Goal: Task Accomplishment & Management: Complete application form

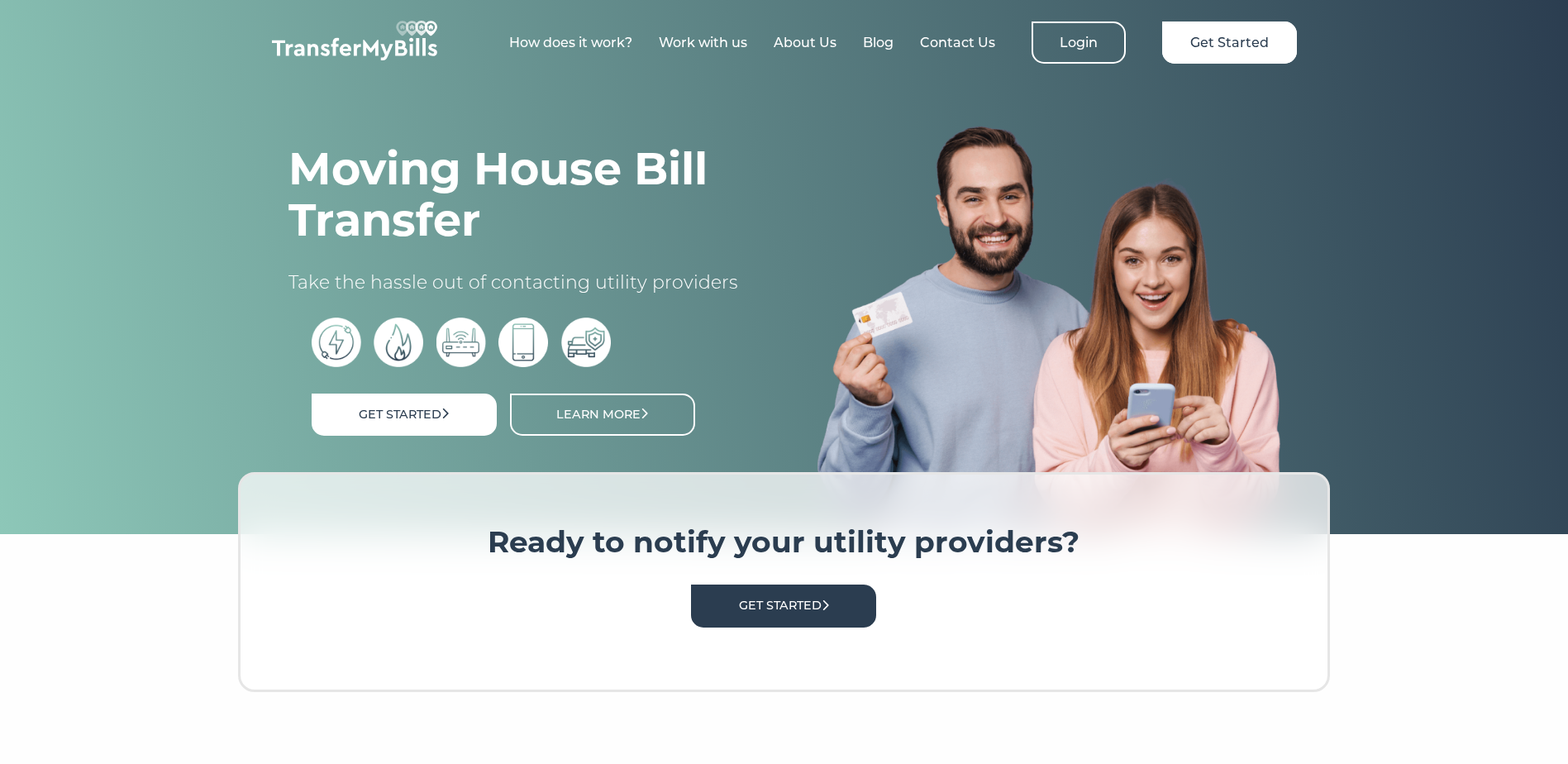
click at [383, 395] on div "Get Started Learn More" at bounding box center [520, 421] width 417 height 75
click at [392, 416] on link "Get Started" at bounding box center [405, 415] width 186 height 42
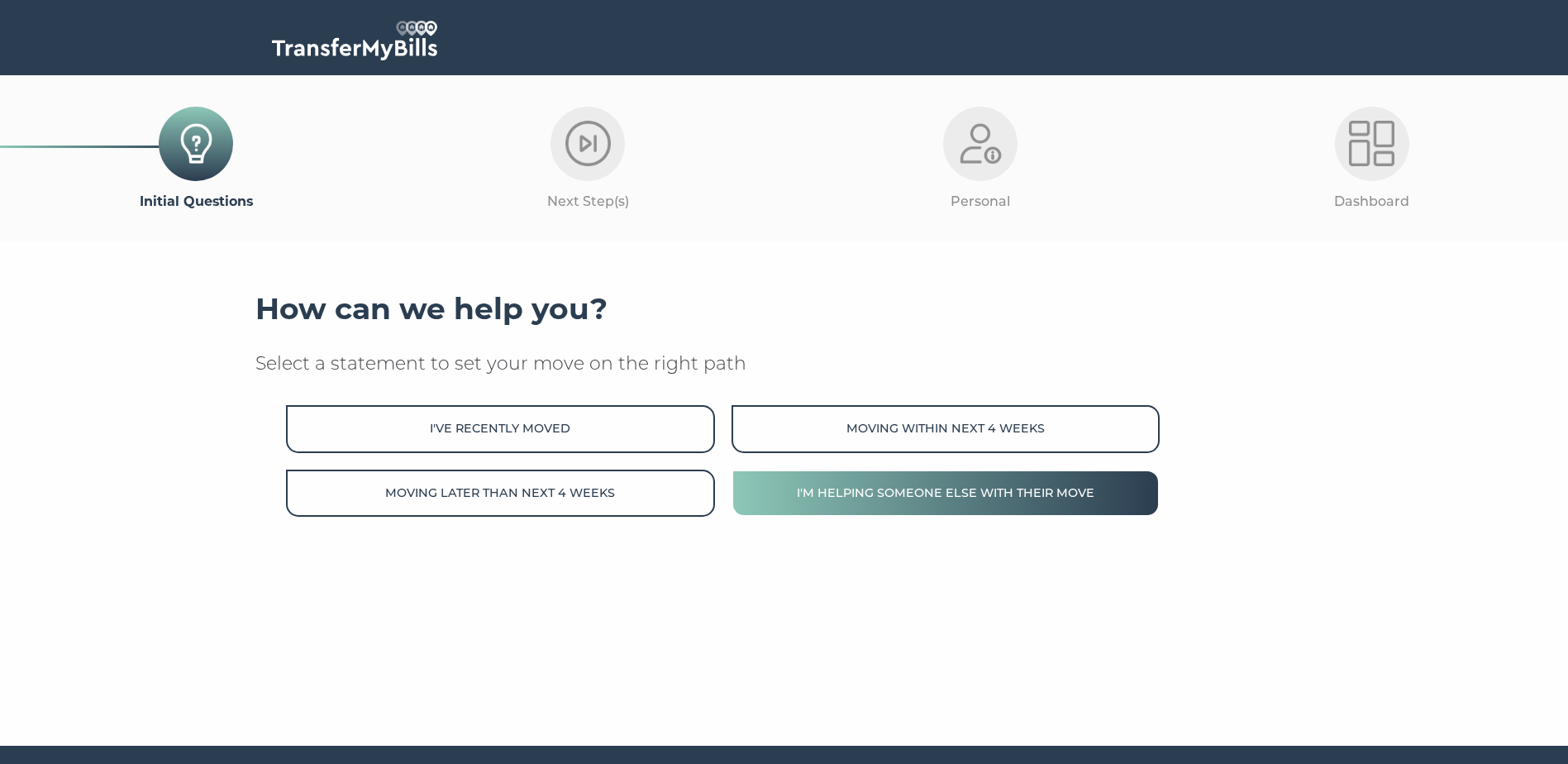
click at [1091, 497] on button "I'm helping someone else with their move" at bounding box center [945, 493] width 428 height 47
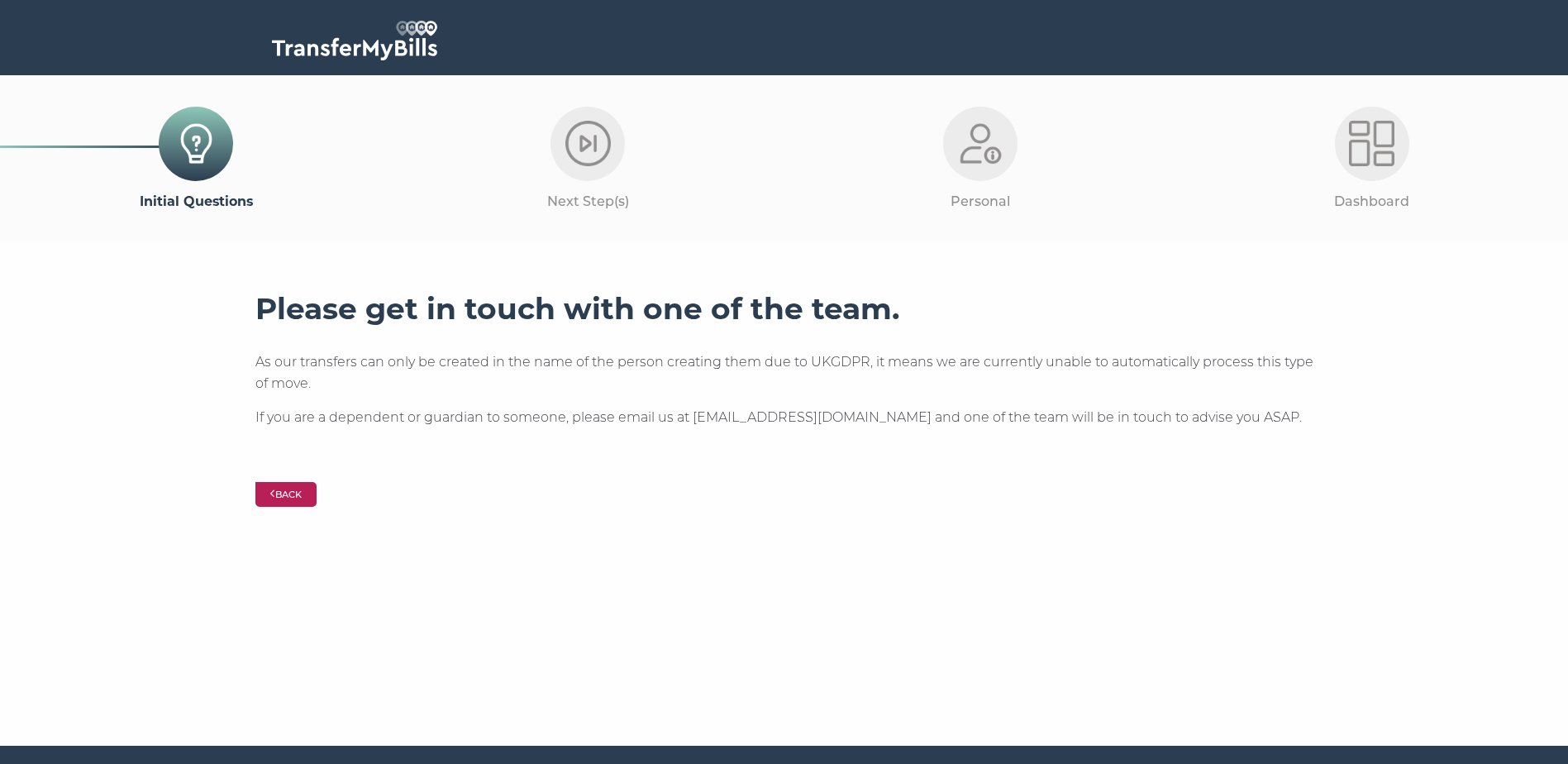
click at [282, 484] on button "Back" at bounding box center [286, 494] width 62 height 25
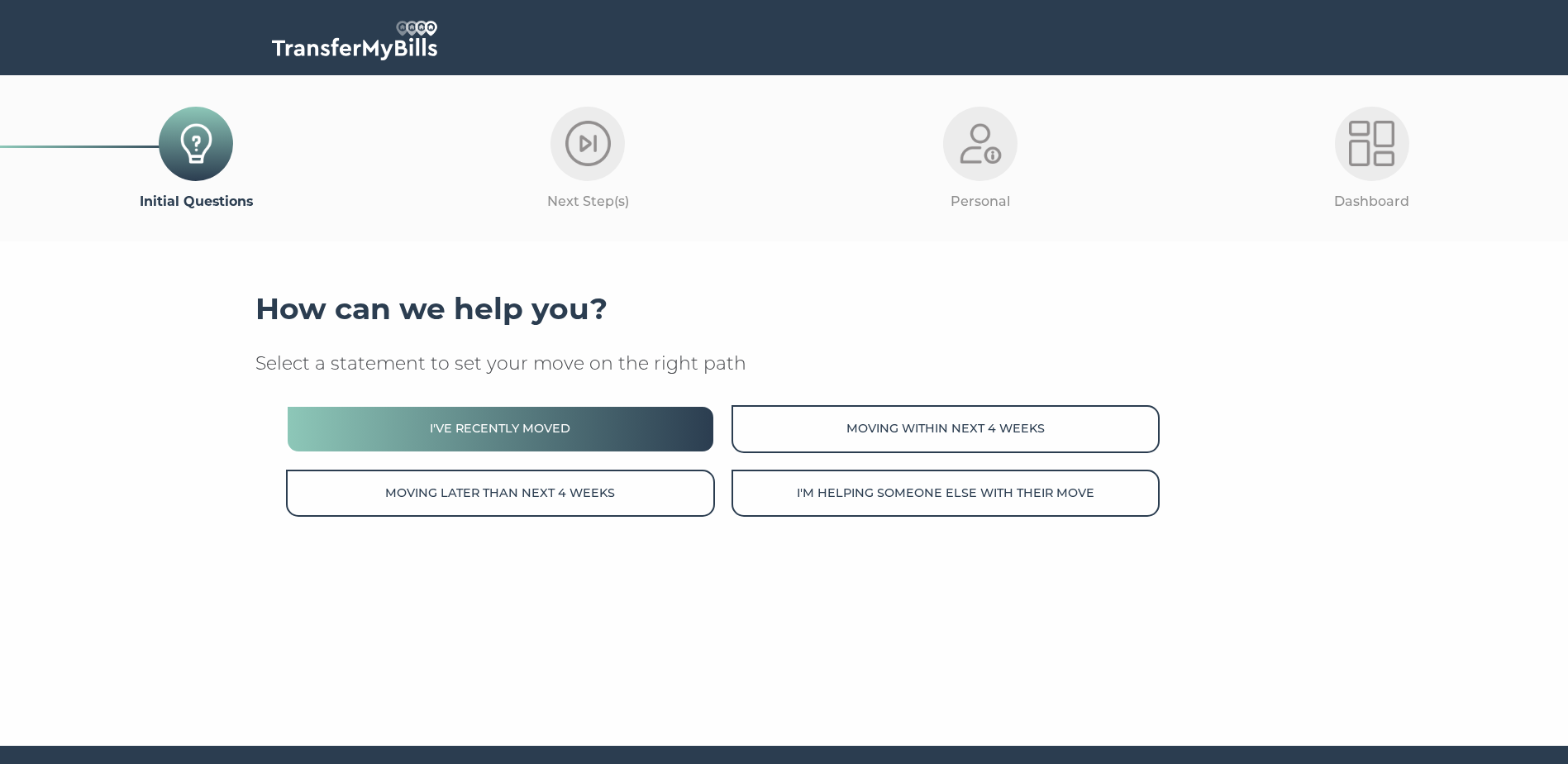
click at [486, 410] on button "I've recently moved" at bounding box center [499, 428] width 428 height 47
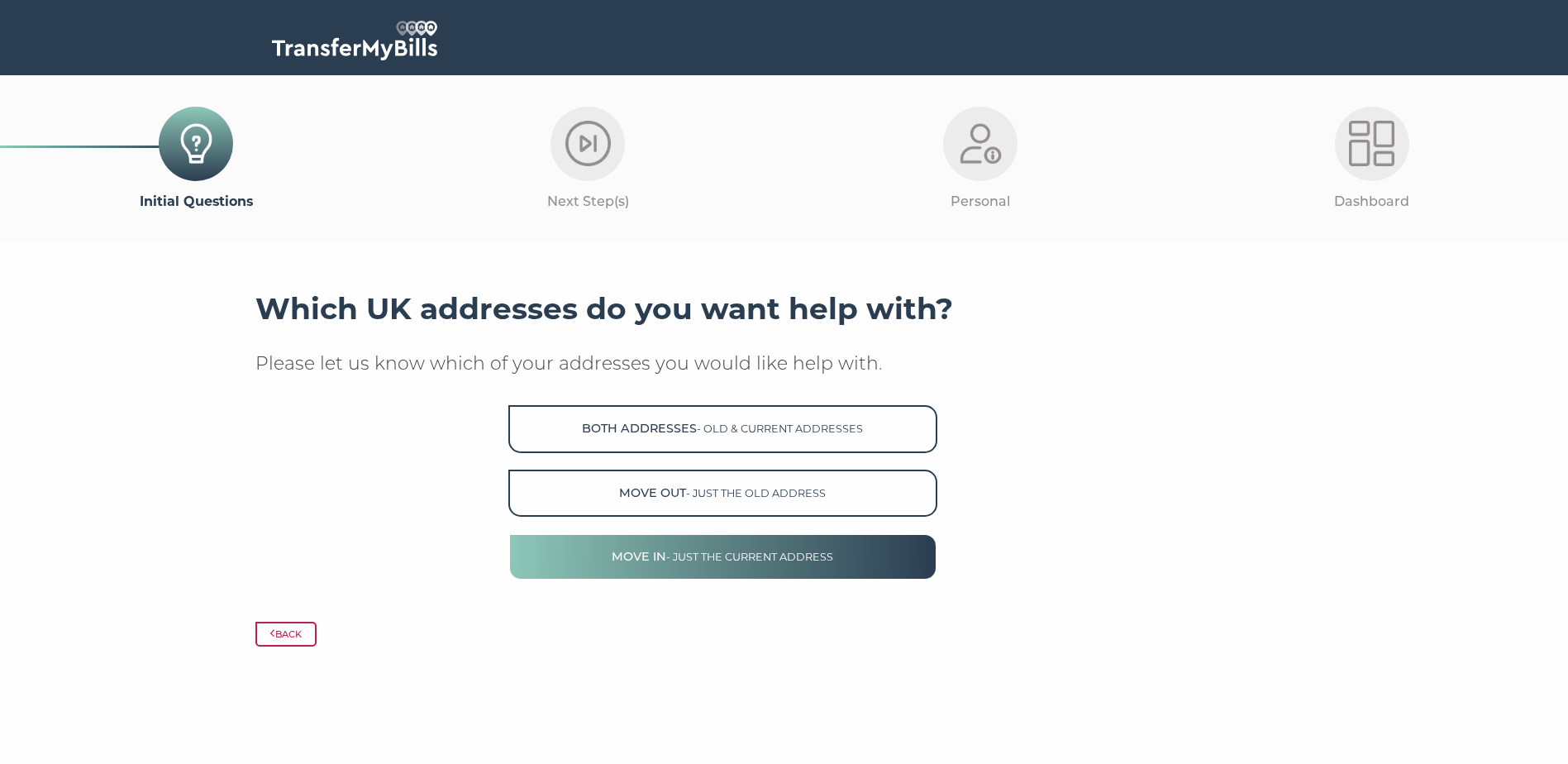
click at [538, 548] on button "Move in - just the current address" at bounding box center [722, 557] width 428 height 47
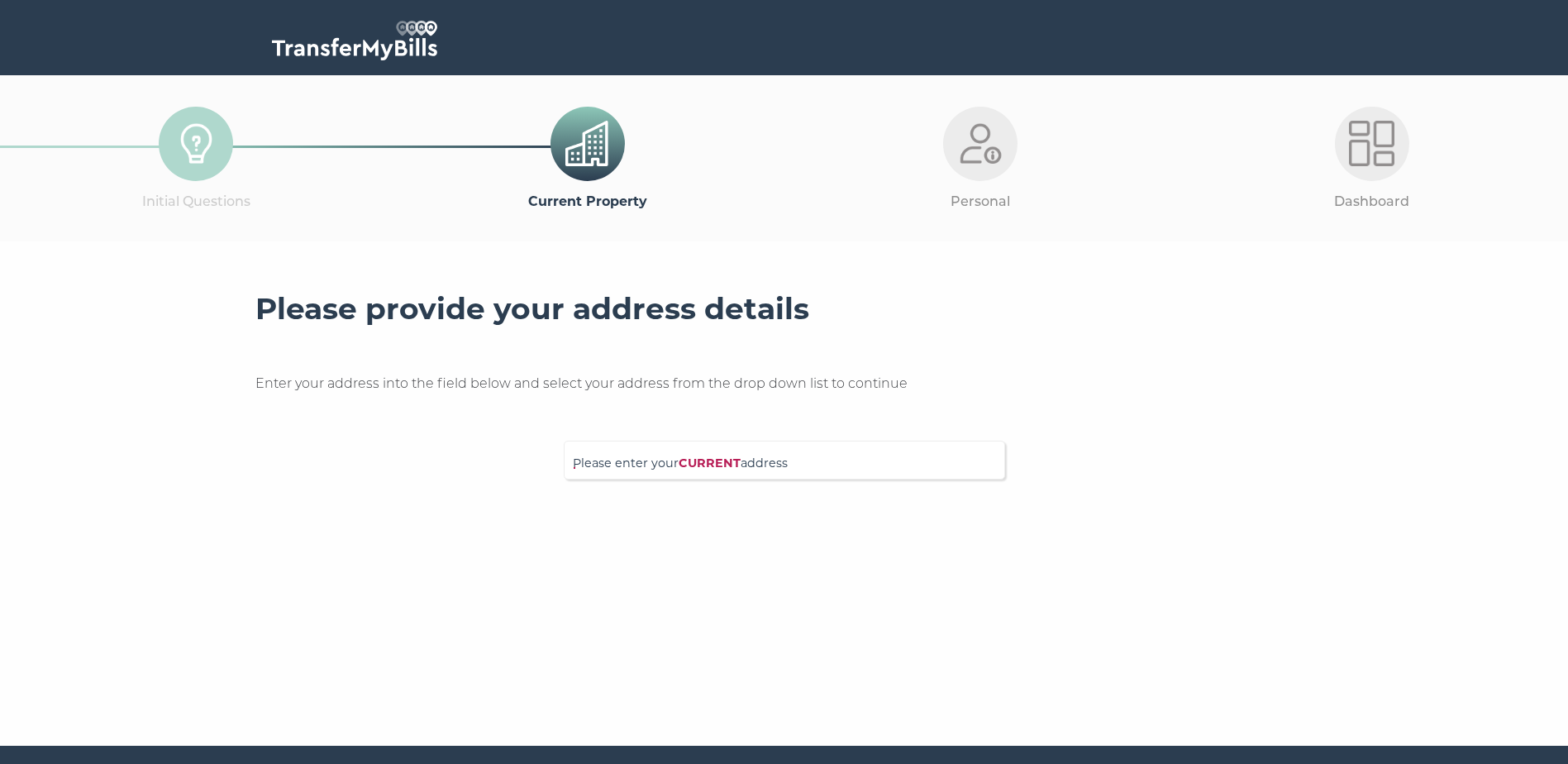
click at [736, 467] on strong "CURRENT" at bounding box center [709, 463] width 62 height 15
click at [736, 466] on input "Please enter your CURRENT address" at bounding box center [750, 457] width 356 height 16
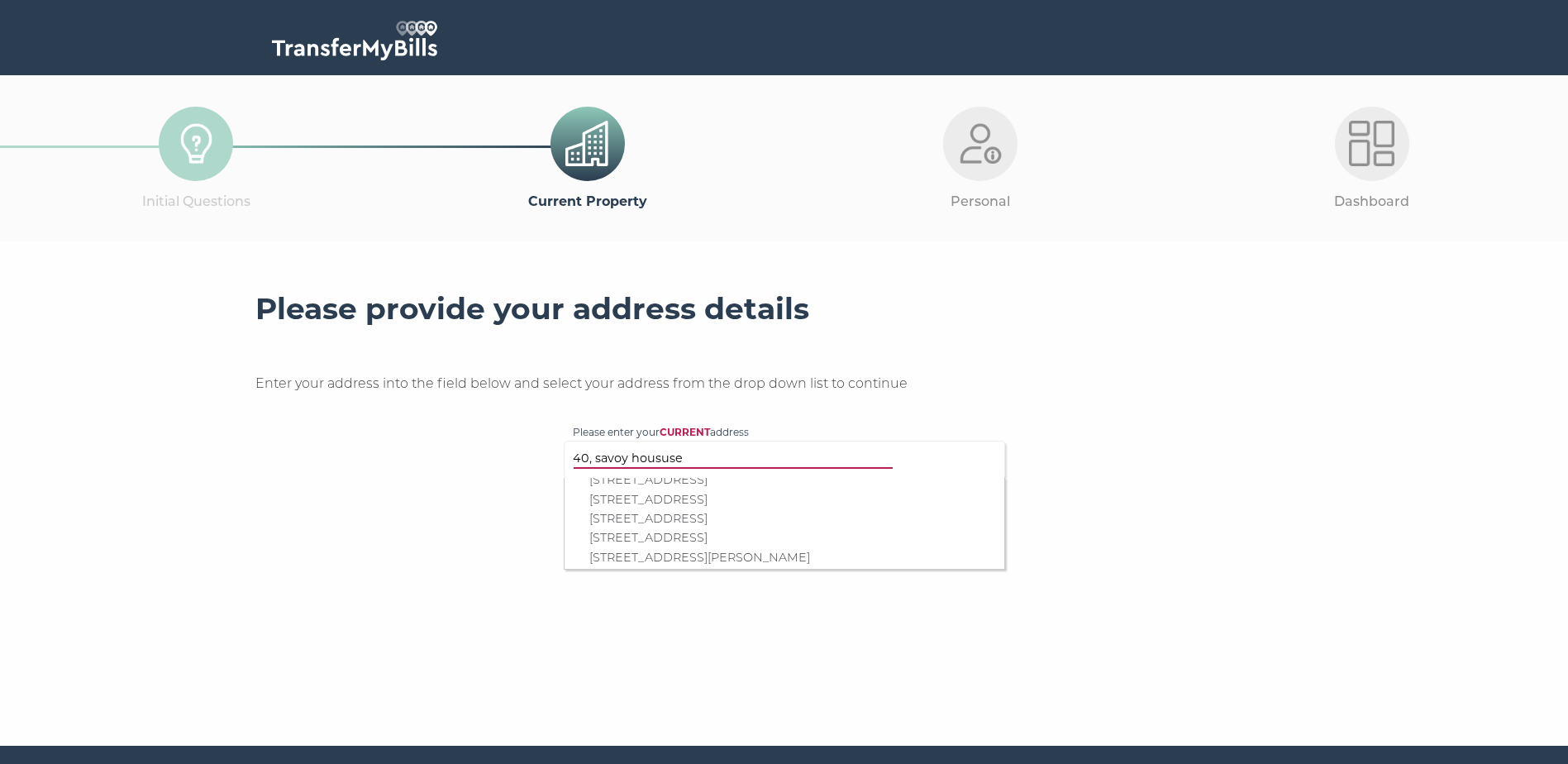
scroll to position [199, 0]
type input "40, savoy housuse"
click at [763, 546] on p "Flat 40, Savoy House, 5 Lockgate Road, London, SW6 2WH" at bounding box center [792, 555] width 407 height 19
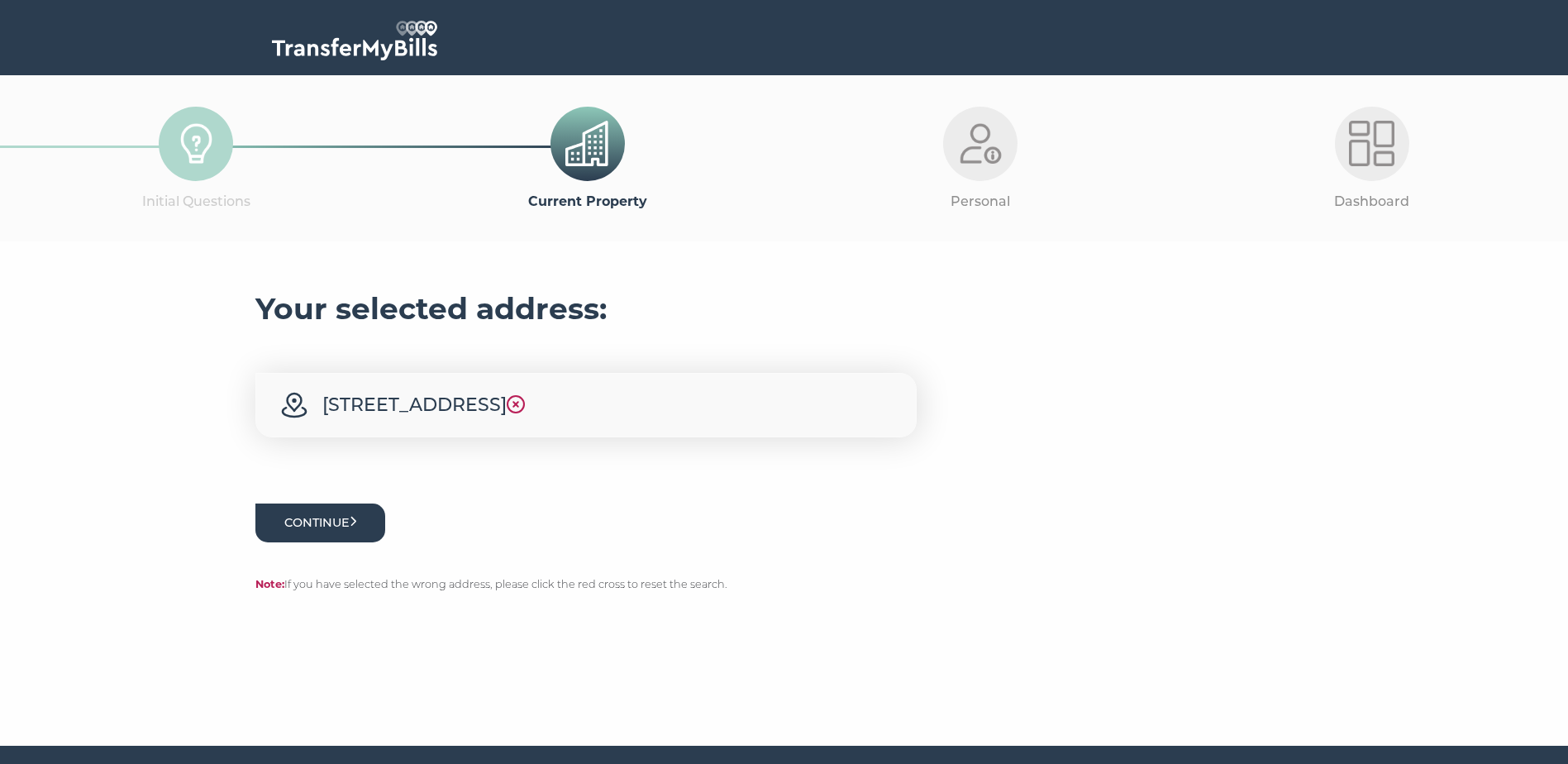
click at [312, 542] on button "Continue" at bounding box center [321, 522] width 131 height 39
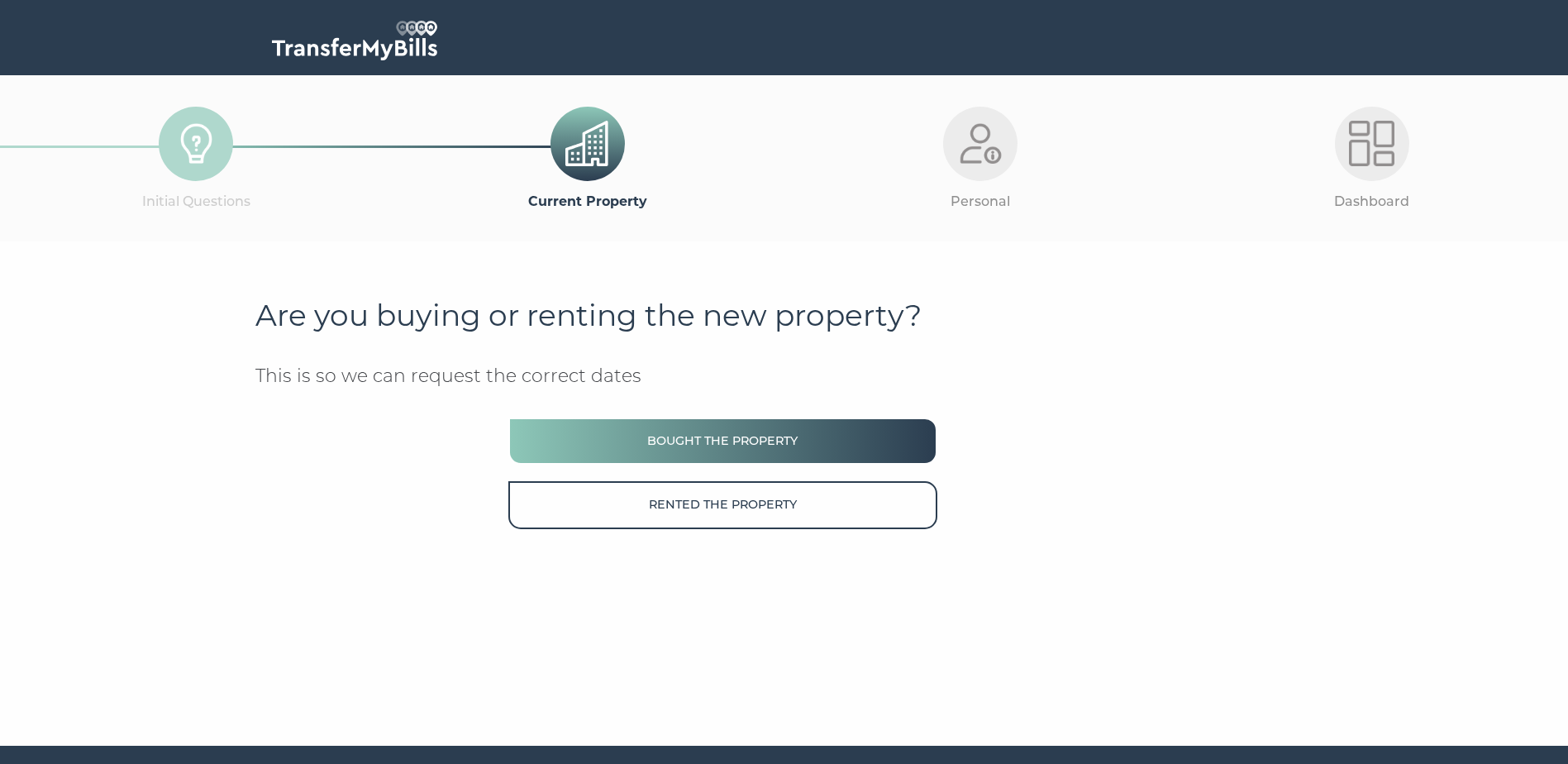
click at [784, 445] on button "Bought the property" at bounding box center [722, 441] width 428 height 47
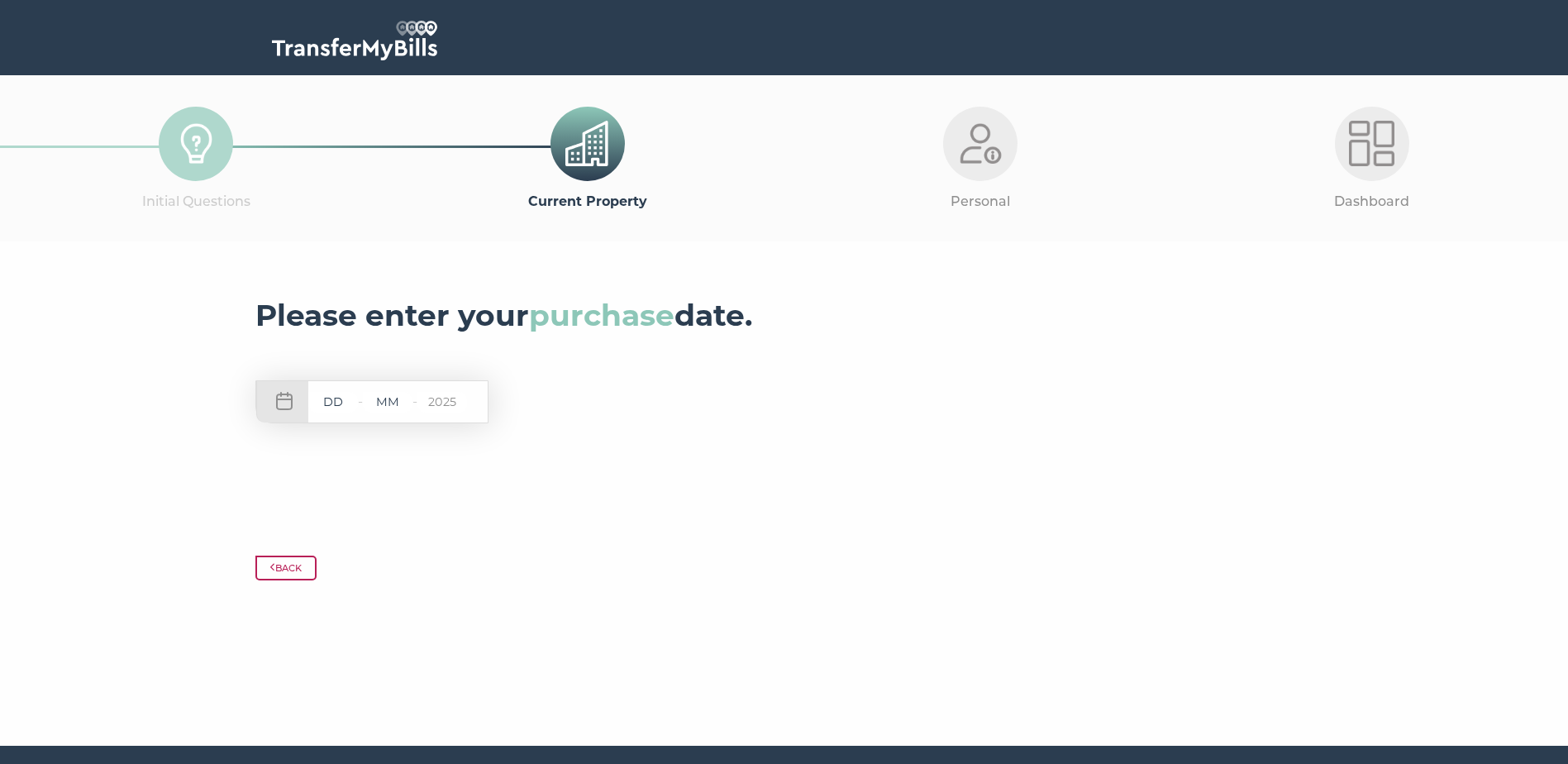
click at [339, 407] on input "text" at bounding box center [333, 402] width 50 height 21
click at [963, 380] on div "Please enter your purchase date. - - 2025" at bounding box center [784, 402] width 1058 height 223
drag, startPoint x: 350, startPoint y: 406, endPoint x: 342, endPoint y: 404, distance: 8.2
click at [350, 406] on input "text" at bounding box center [333, 402] width 50 height 21
type input "06"
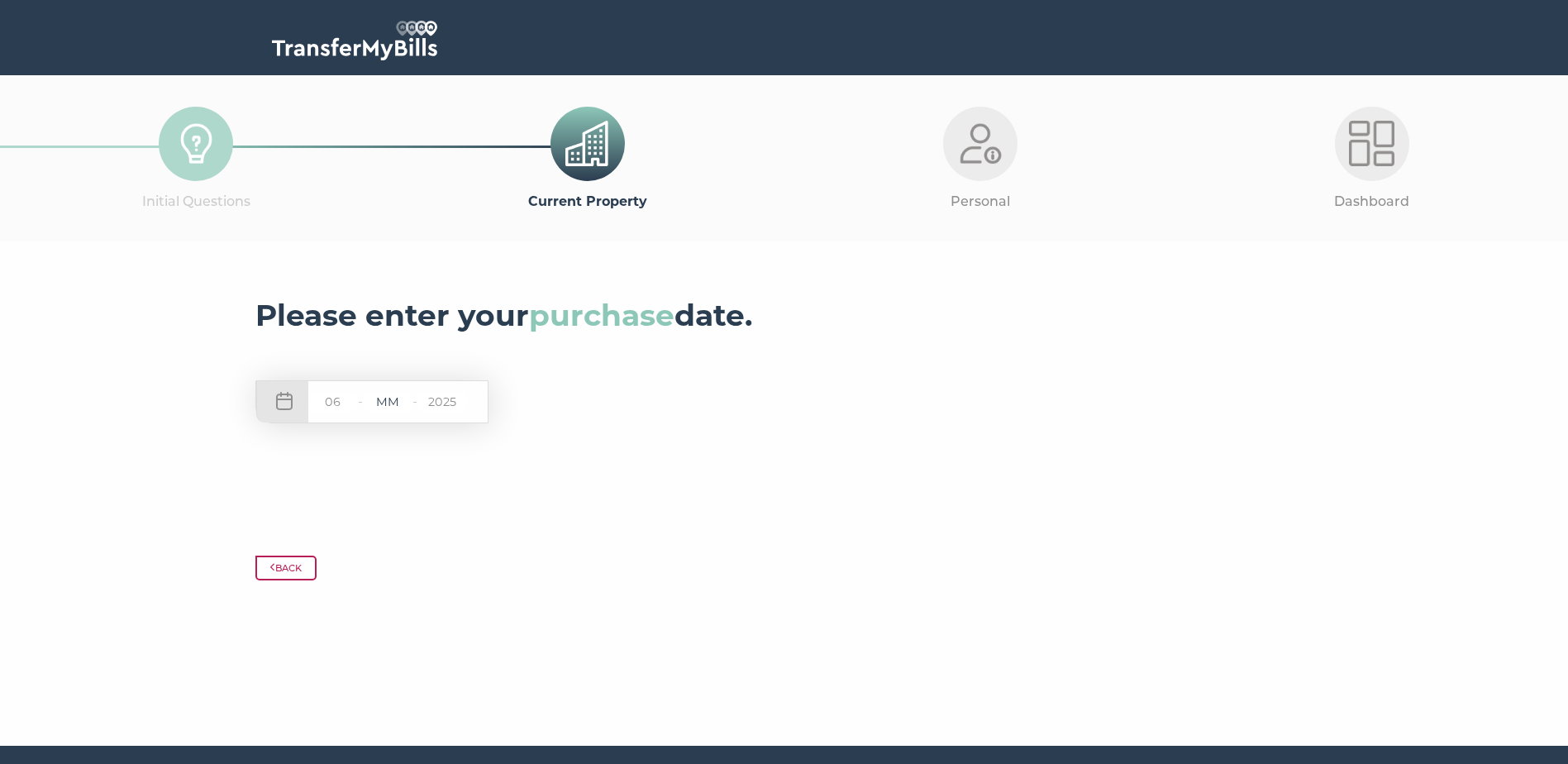
click at [391, 404] on input "text" at bounding box center [387, 402] width 50 height 21
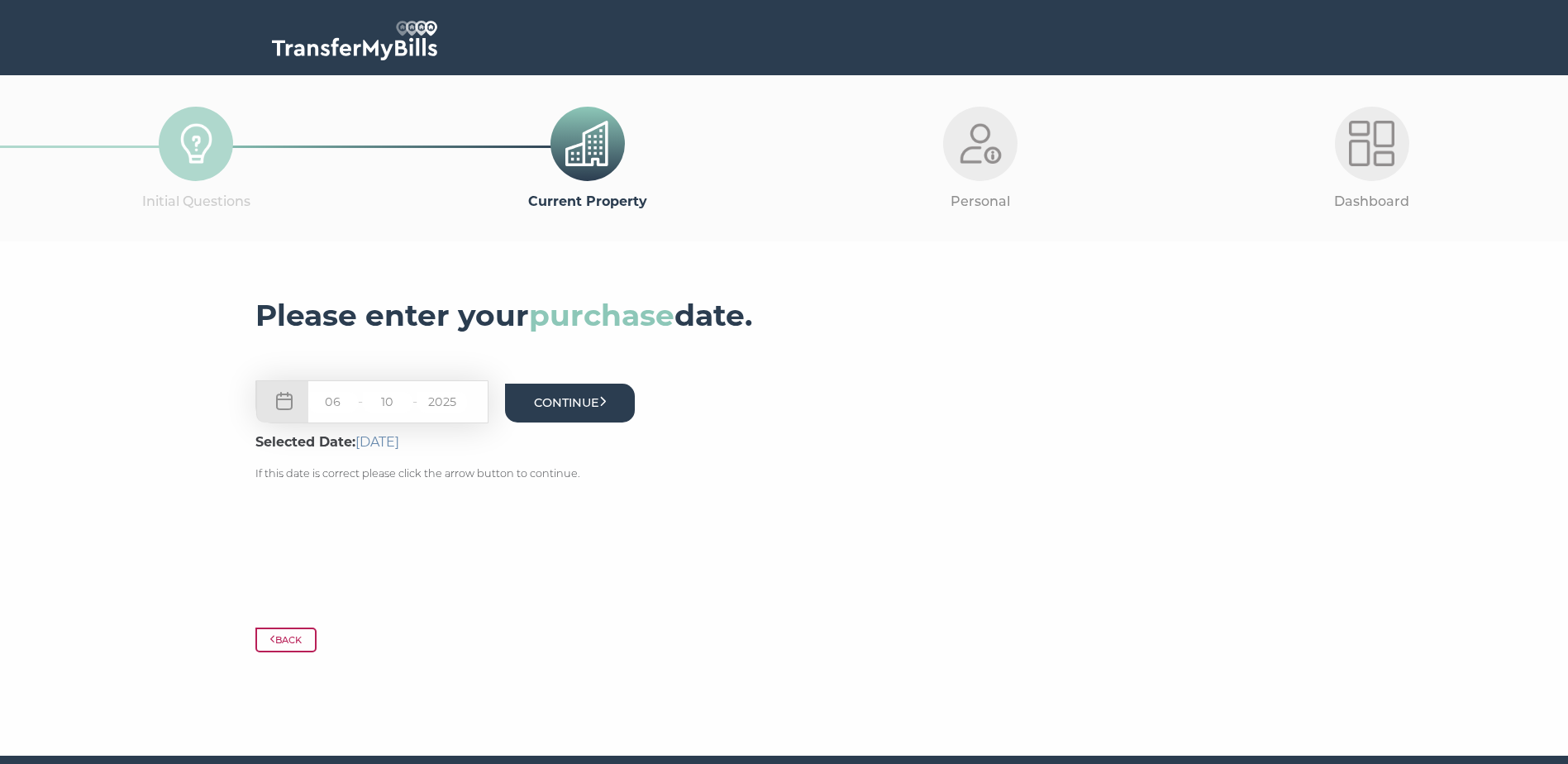
type input "10"
click at [592, 412] on button "Continue" at bounding box center [570, 403] width 131 height 39
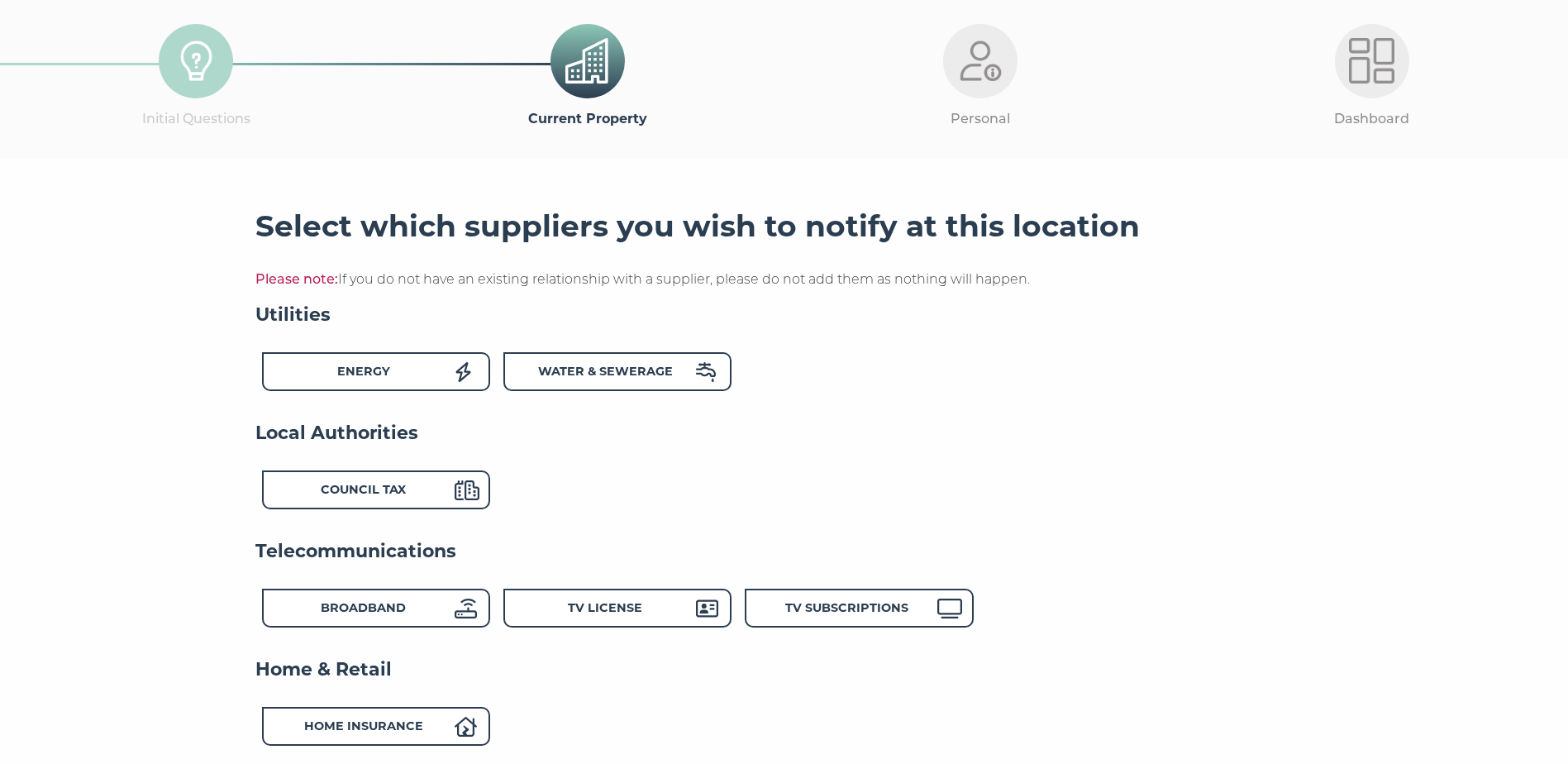
scroll to position [166, 0]
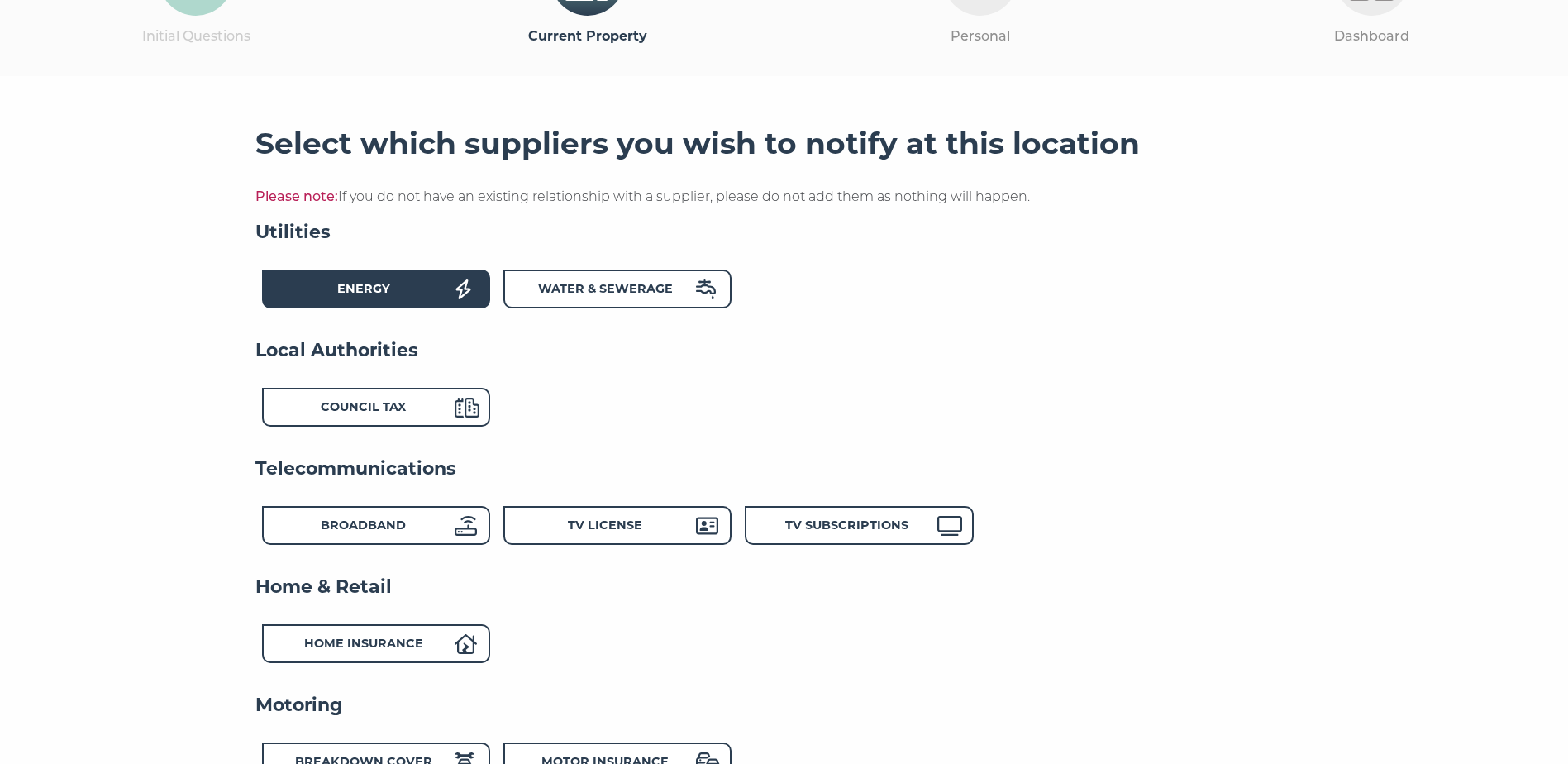
click at [409, 276] on div "Energy" at bounding box center [376, 288] width 228 height 39
click at [689, 282] on div "Water & Sewerage" at bounding box center [605, 291] width 182 height 24
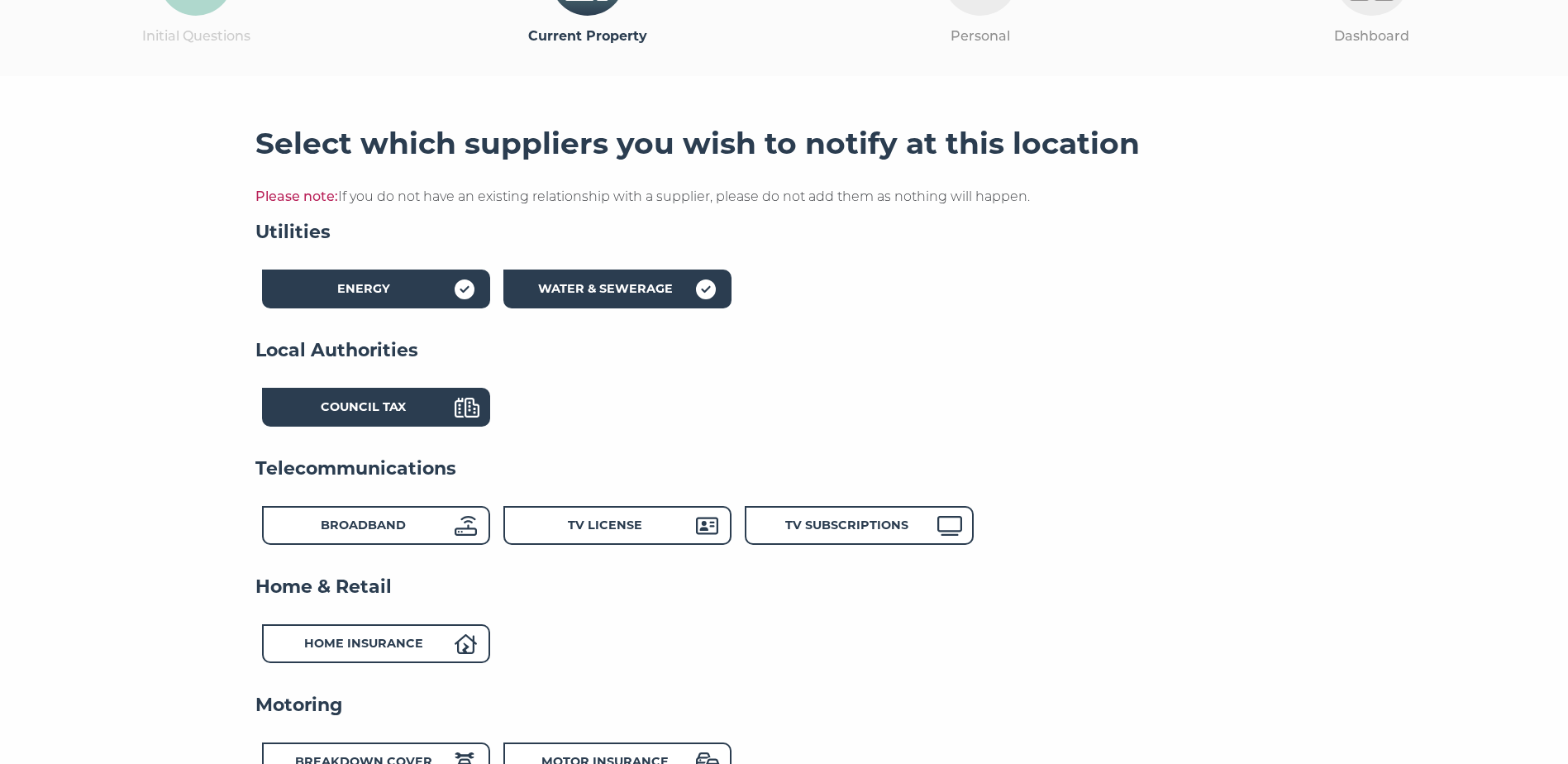
click at [470, 421] on span at bounding box center [467, 409] width 25 height 24
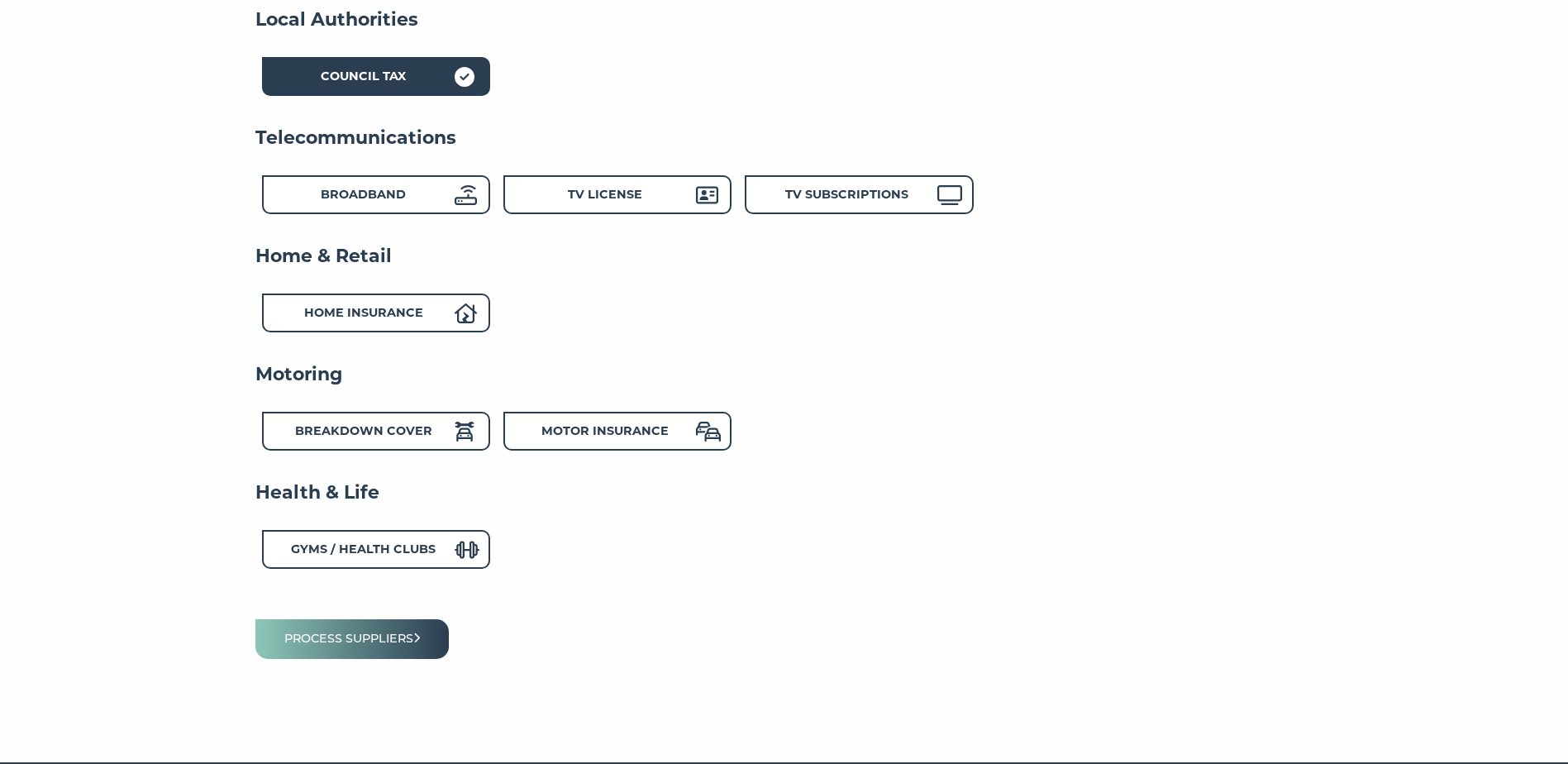
scroll to position [558, 0]
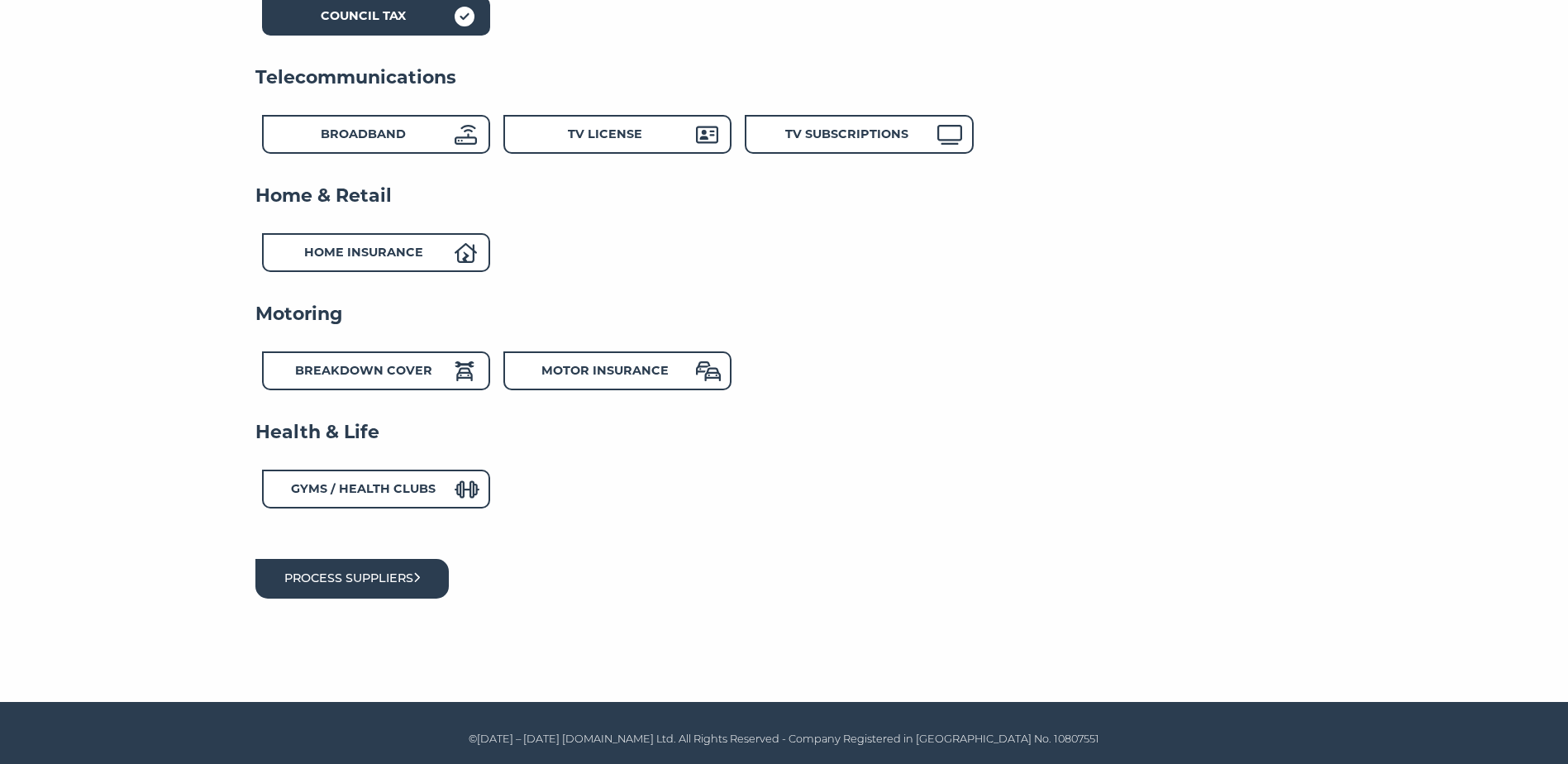
click at [407, 579] on button "Process suppliers" at bounding box center [353, 578] width 195 height 39
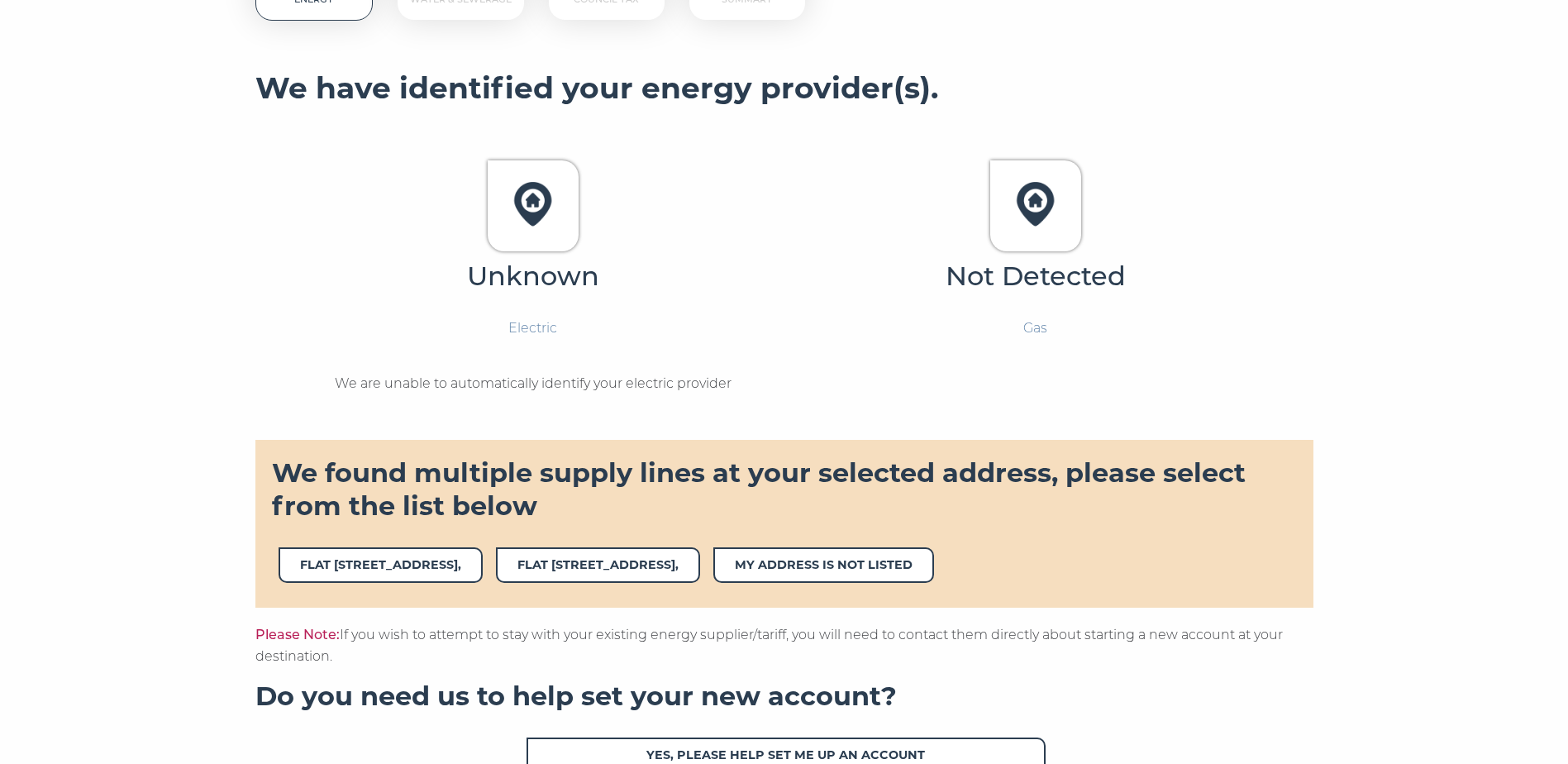
scroll to position [413, 0]
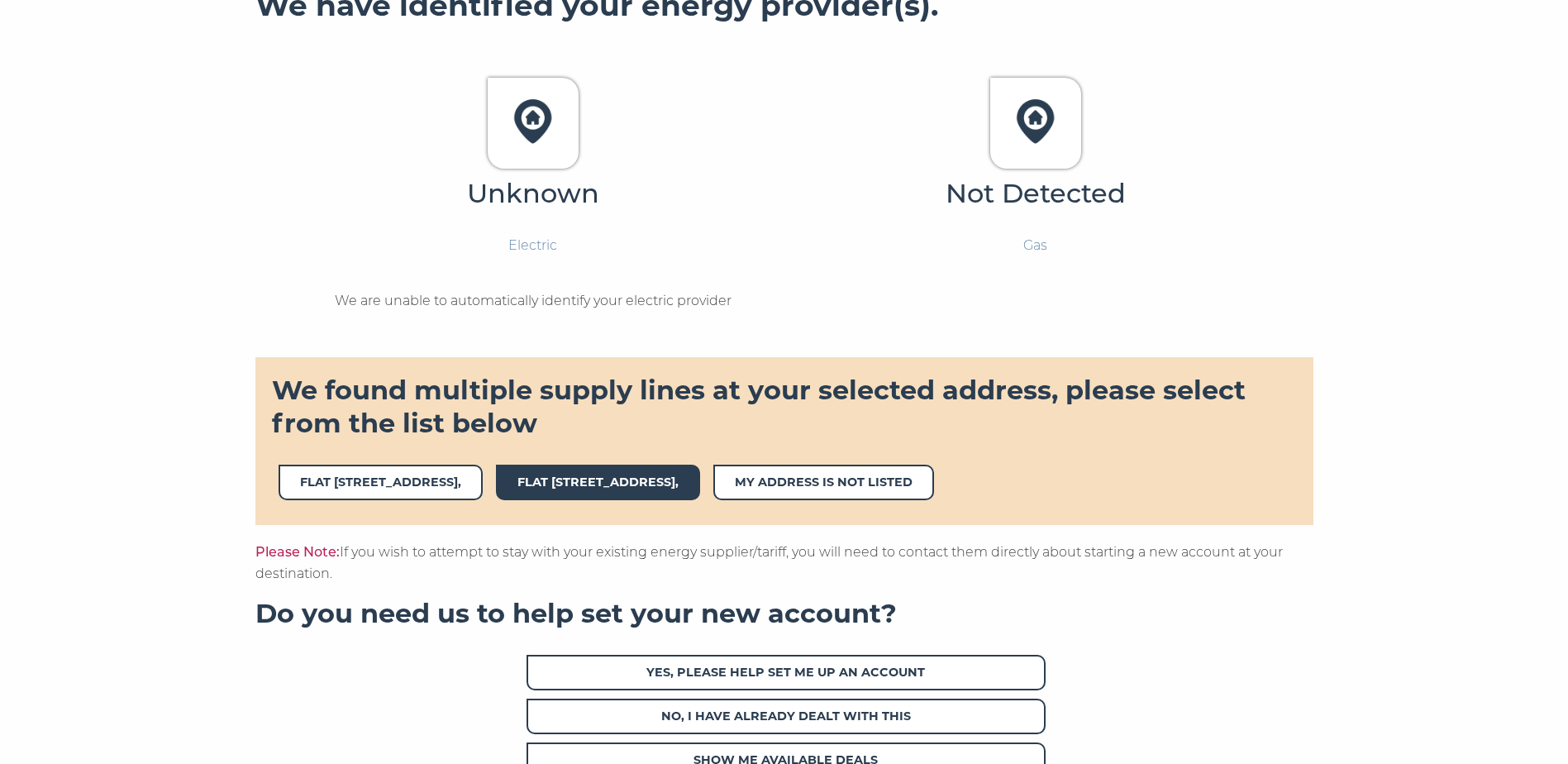
click at [700, 478] on span "FLAT 40 SAVOY HOUSE5,LOCKGATE ROAD," at bounding box center [598, 482] width 204 height 35
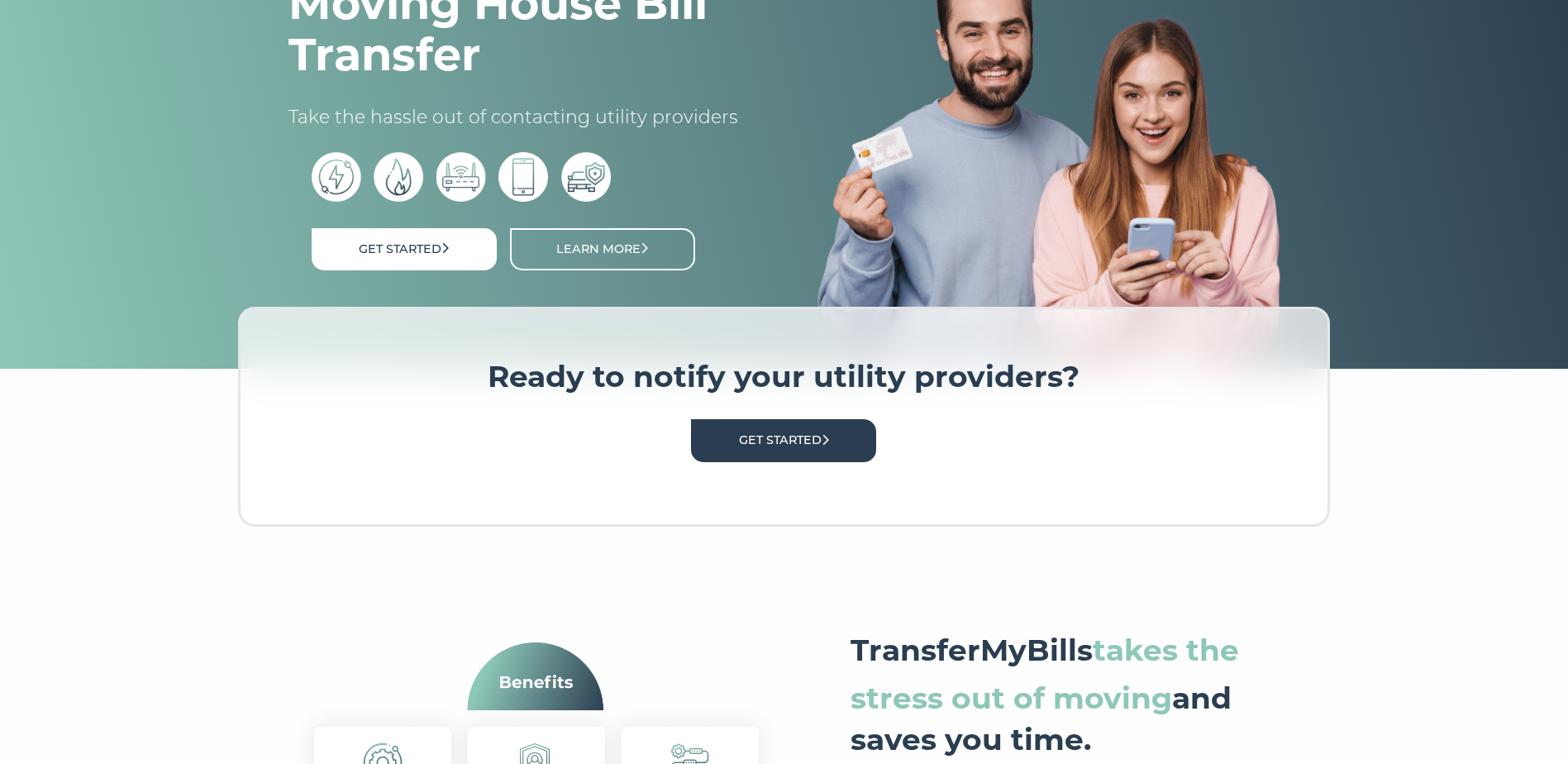
scroll to position [413, 0]
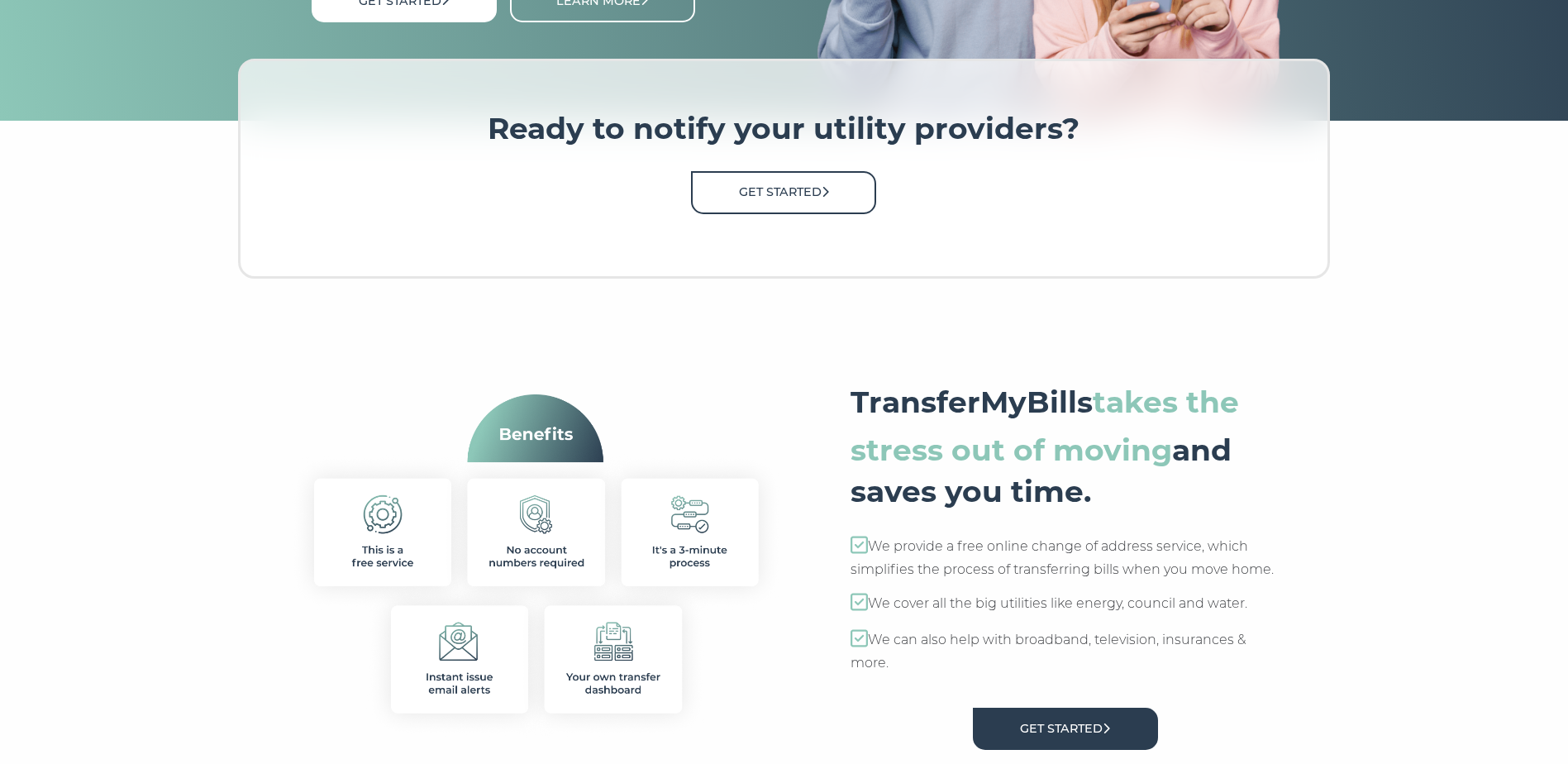
click at [760, 189] on link "Get Started" at bounding box center [784, 192] width 186 height 42
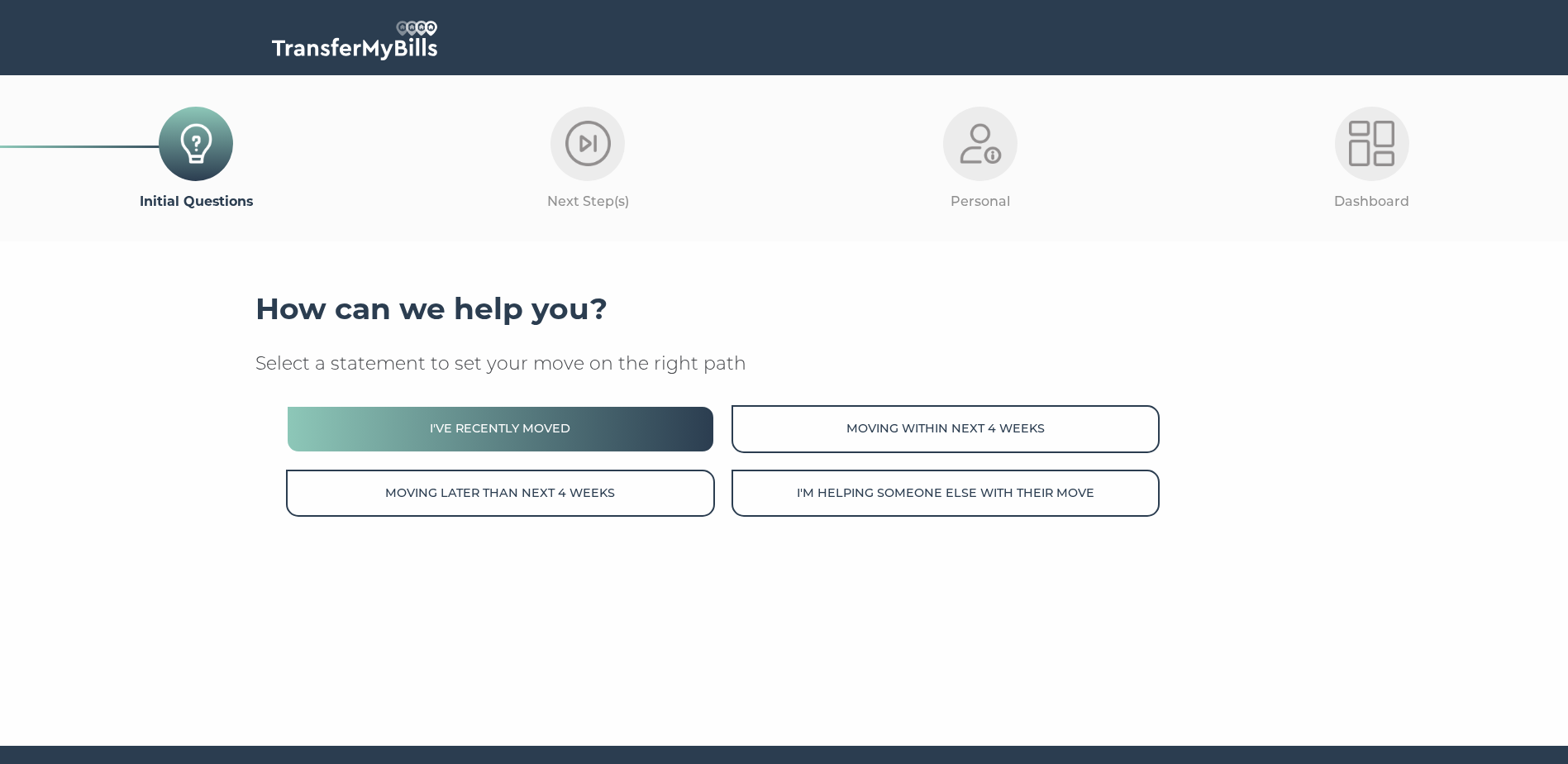
click at [504, 417] on button "I've recently moved" at bounding box center [499, 428] width 428 height 47
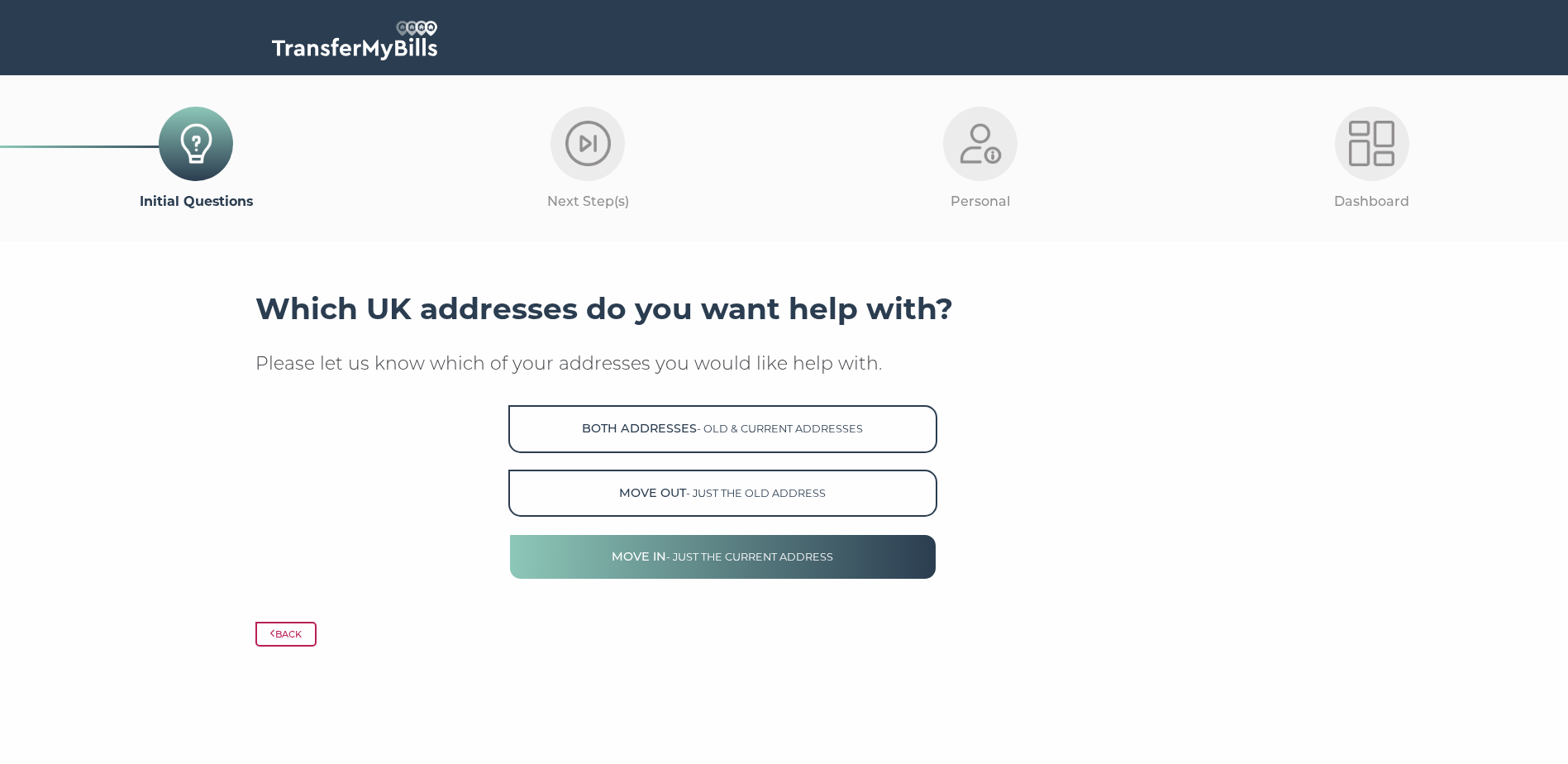
click at [568, 547] on button "Move in - just the current address" at bounding box center [722, 557] width 428 height 47
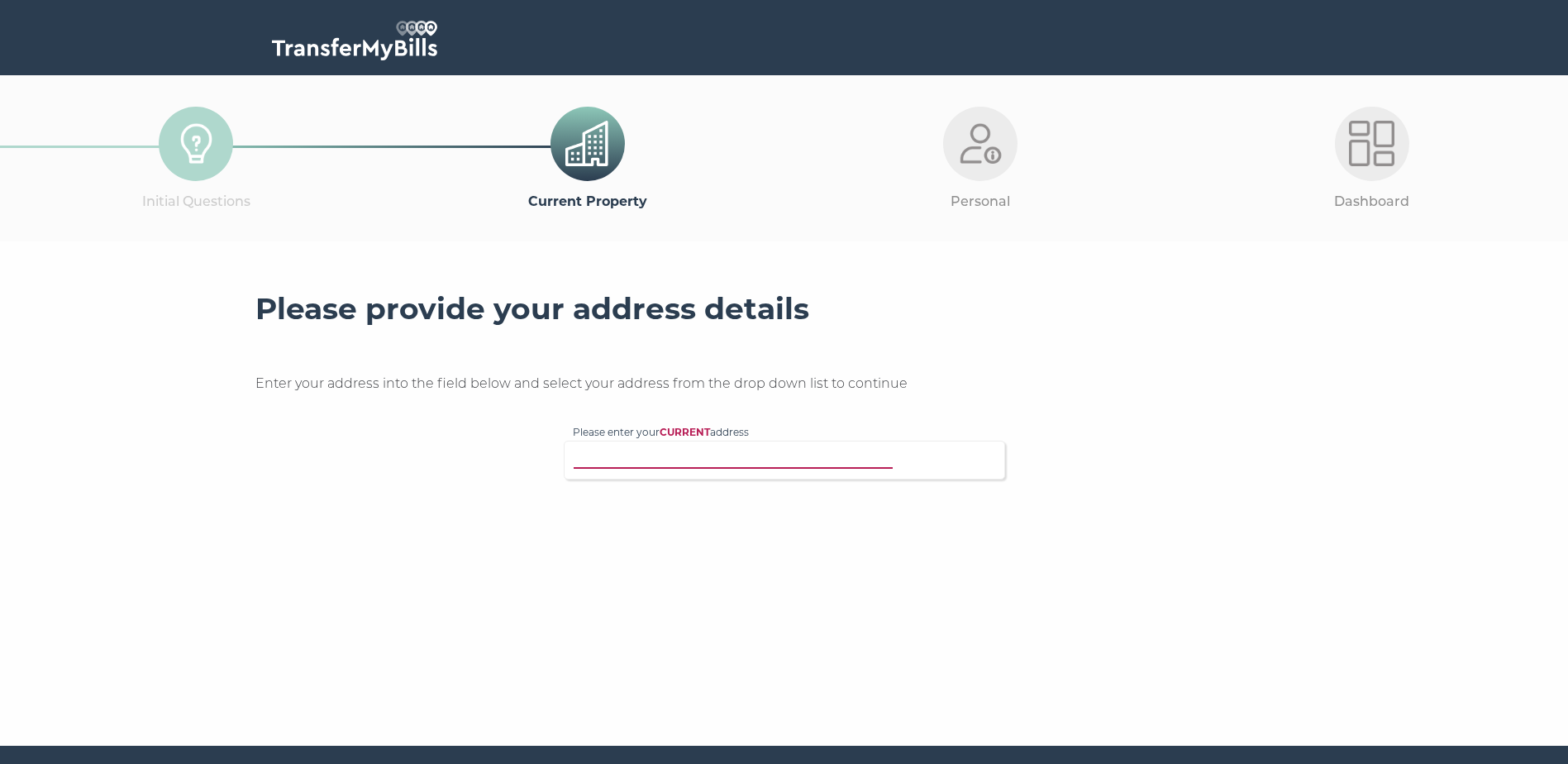
click at [700, 464] on input "Please enter your CURRENT address" at bounding box center [750, 457] width 356 height 16
type input "40, savoy house"
click at [741, 491] on p "Flat 40, Savoy House, 5 Lockgate Road, London, SW6 2WH" at bounding box center [792, 491] width 407 height 19
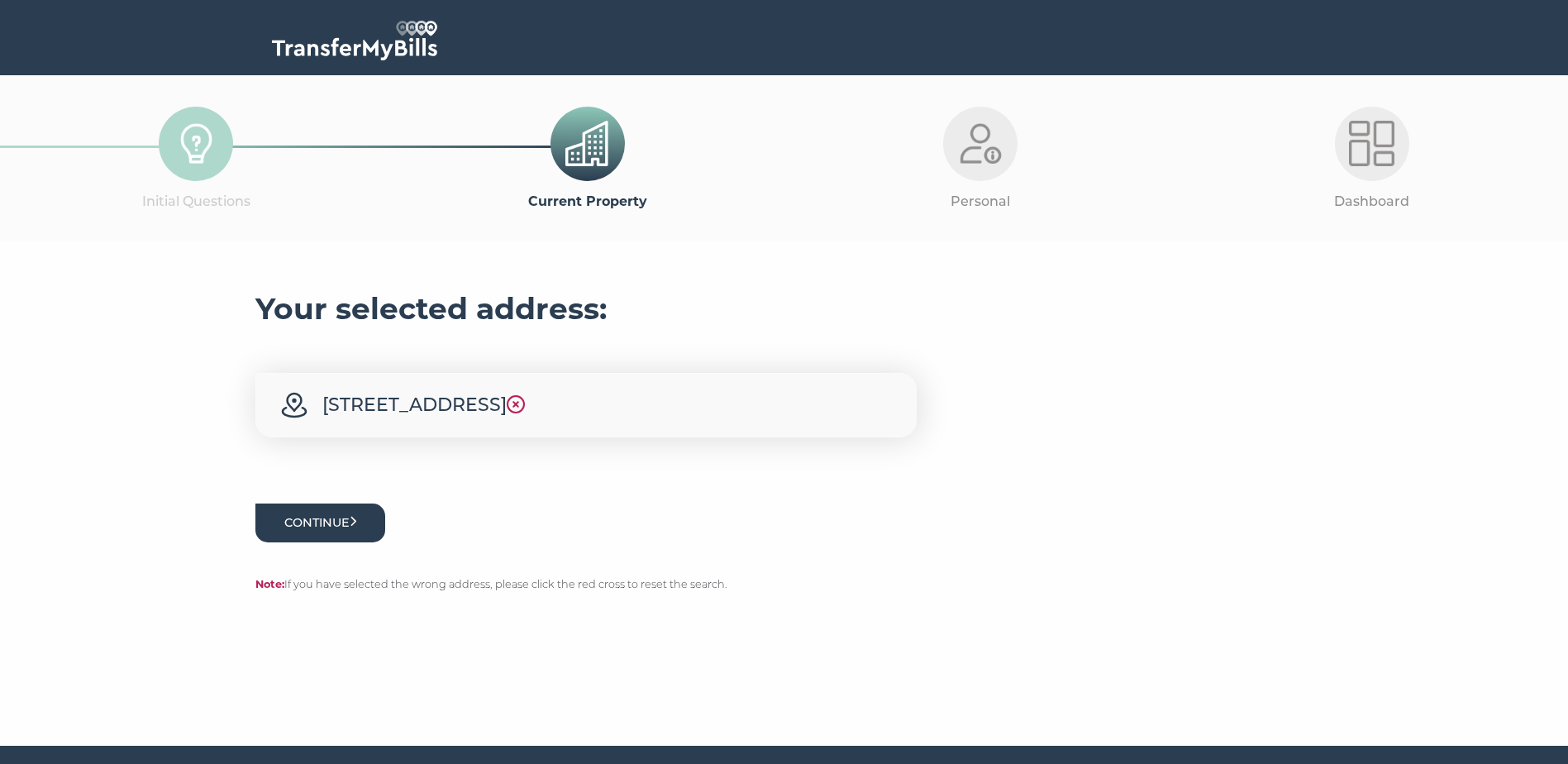
click at [371, 542] on button "Continue" at bounding box center [321, 522] width 131 height 39
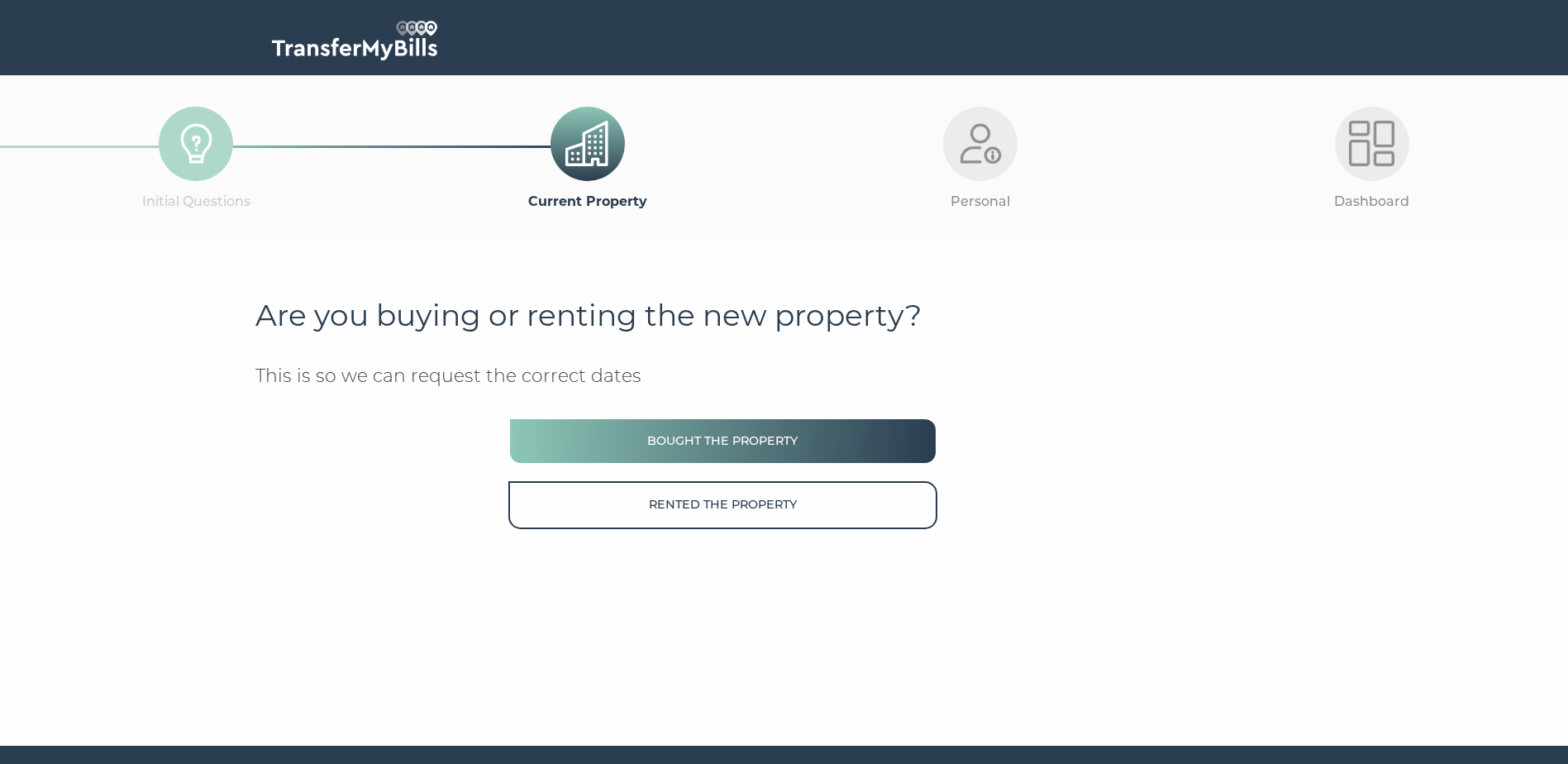
click at [917, 450] on button "Bought the property" at bounding box center [722, 441] width 428 height 47
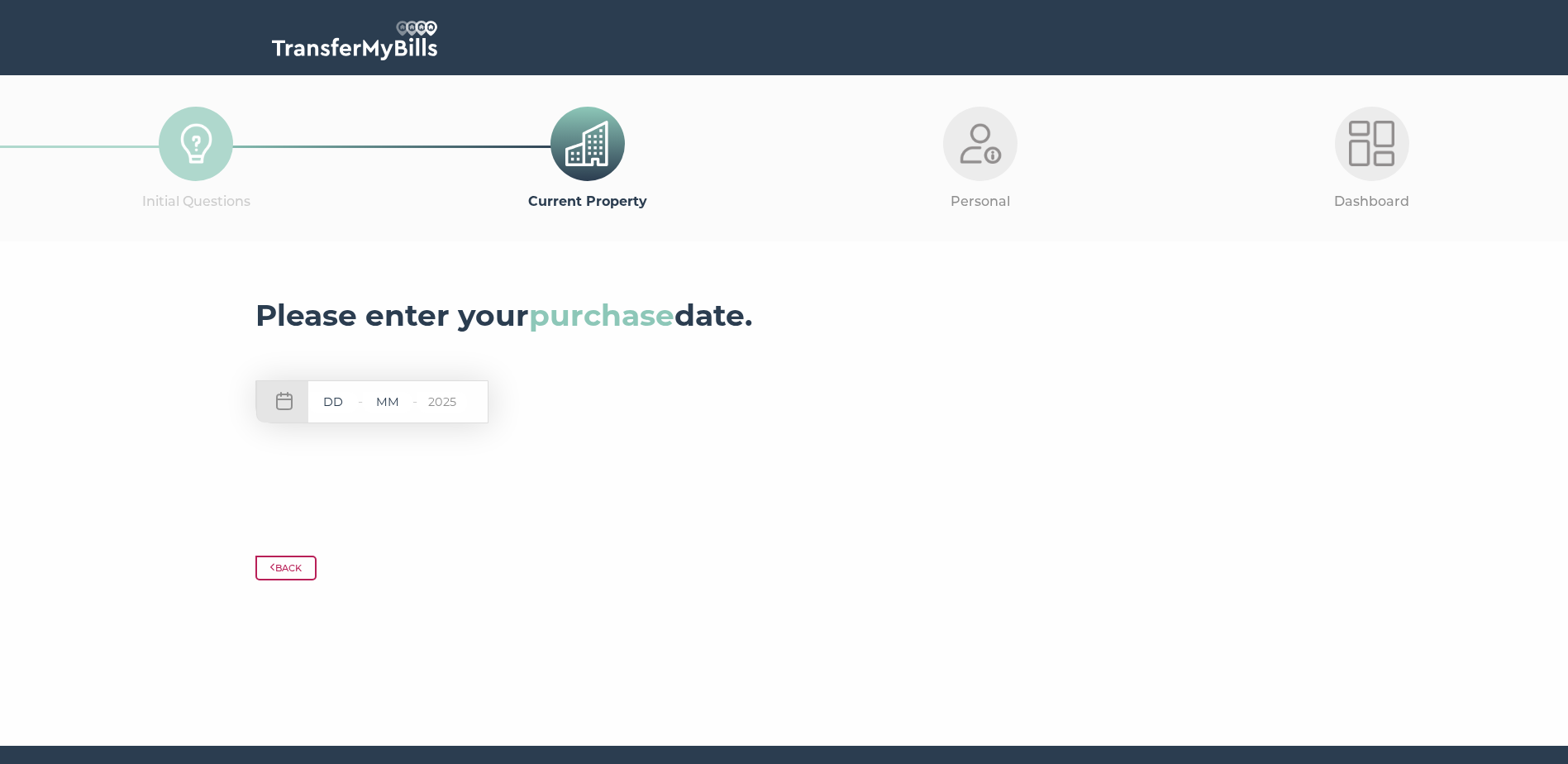
click at [346, 396] on input "text" at bounding box center [333, 402] width 50 height 21
type input "06"
click at [399, 403] on input "text" at bounding box center [387, 402] width 50 height 21
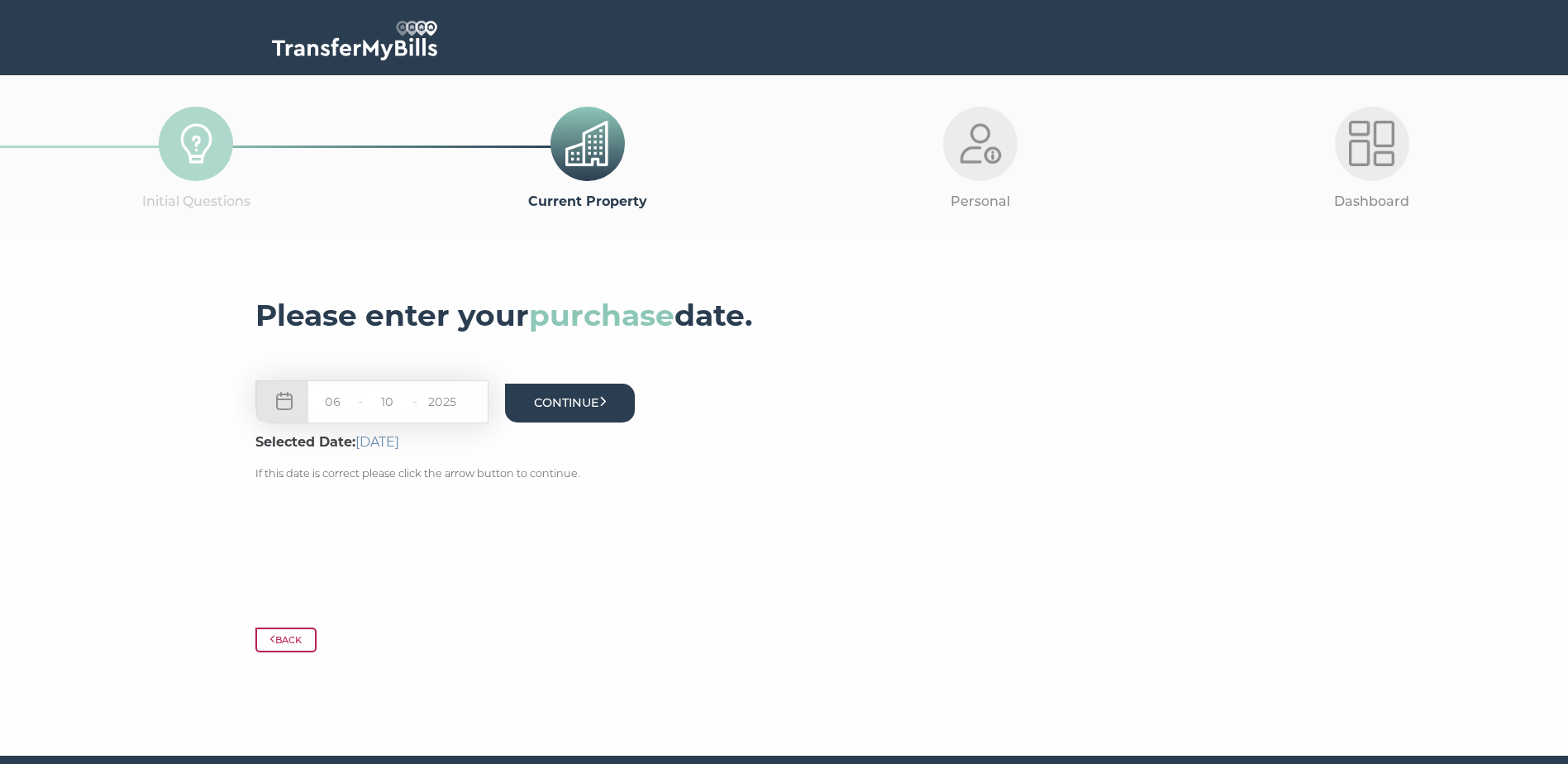
type input "10"
click at [578, 412] on button "Continue" at bounding box center [570, 403] width 131 height 39
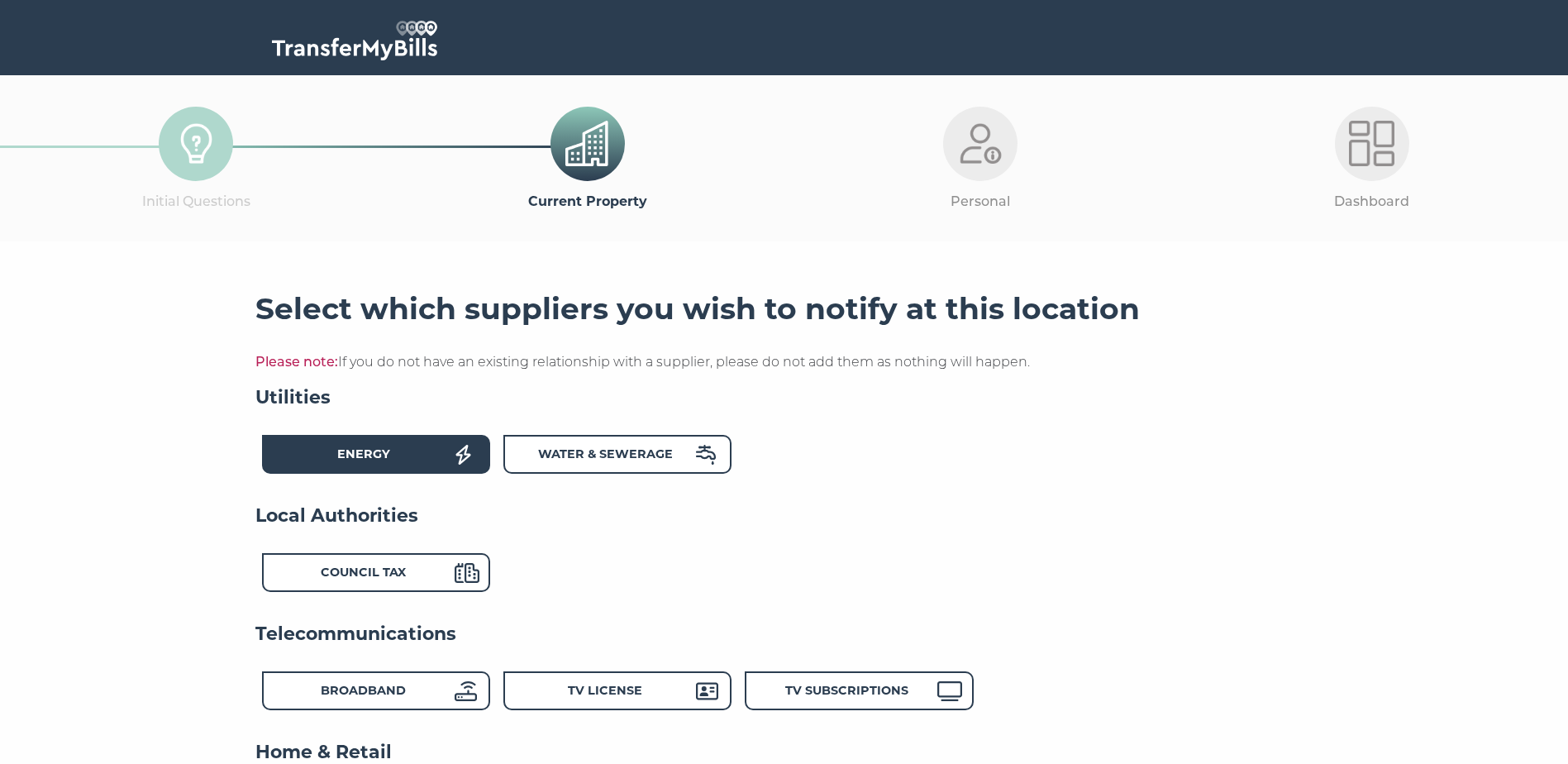
click at [419, 456] on div "Energy" at bounding box center [364, 457] width 182 height 24
click at [565, 453] on strong "Water & Sewerage" at bounding box center [606, 454] width 135 height 15
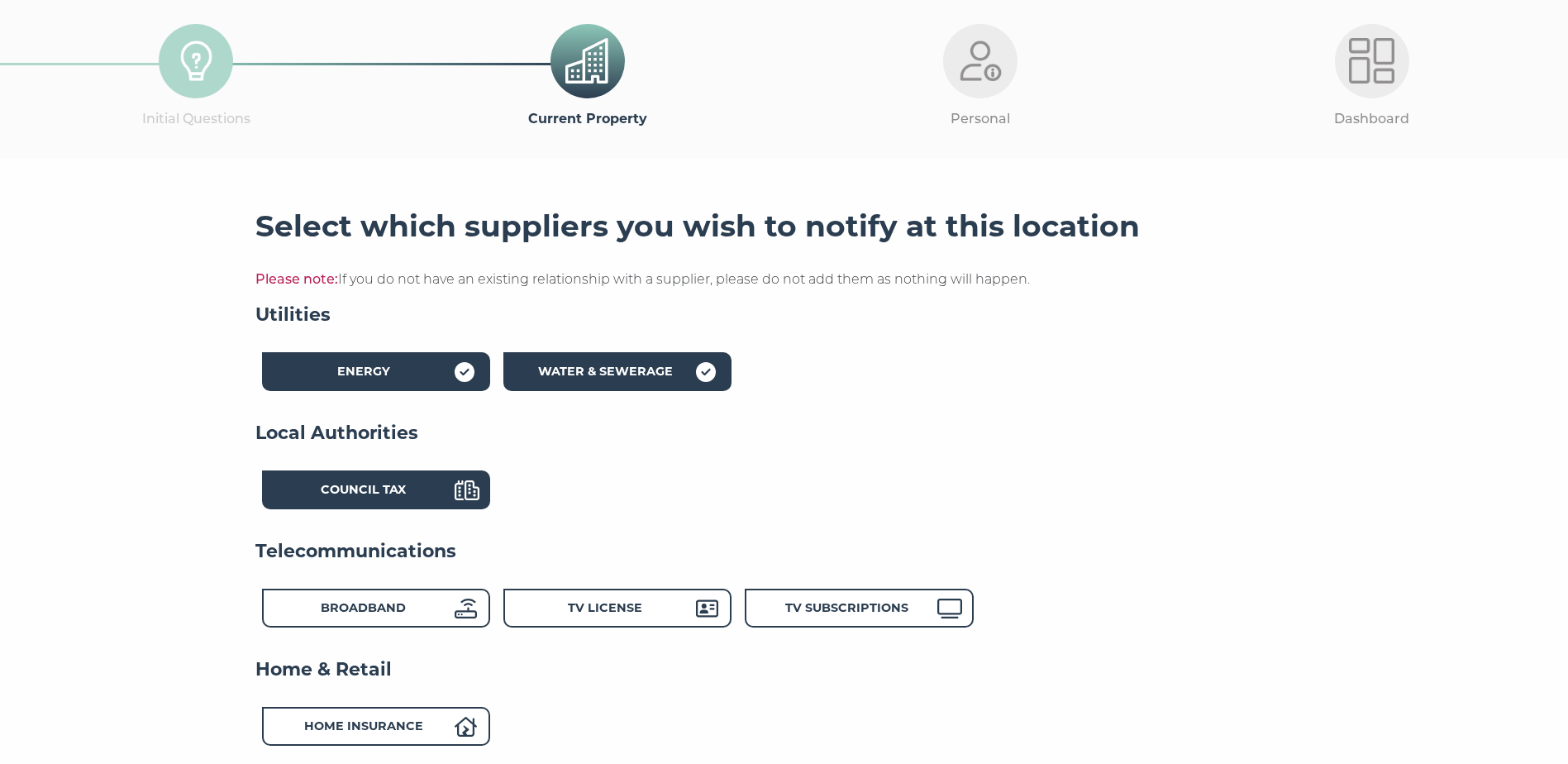
click at [425, 498] on div "Council Tax" at bounding box center [364, 492] width 182 height 24
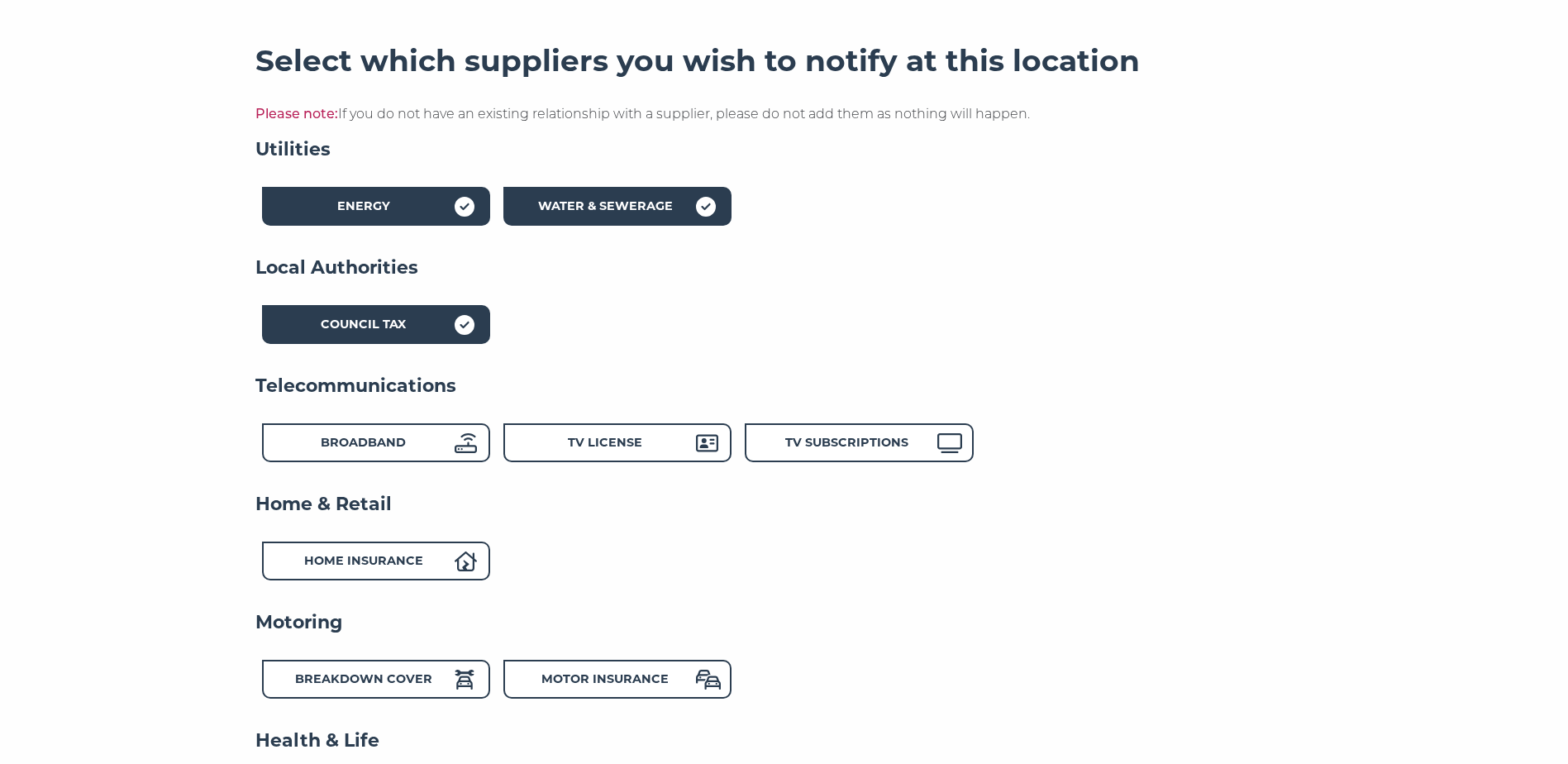
scroll to position [496, 0]
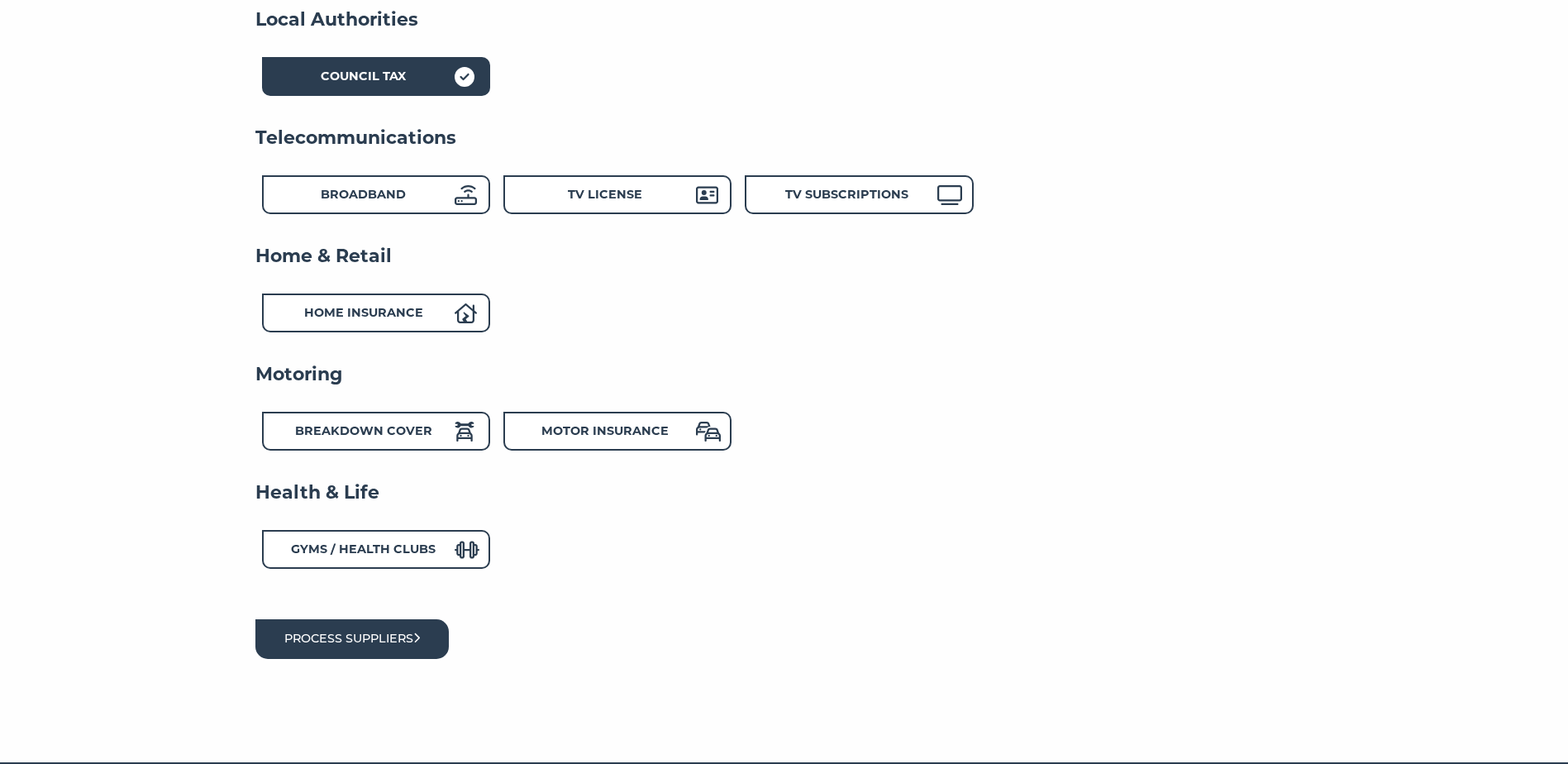
click at [367, 644] on button "Process suppliers" at bounding box center [353, 638] width 195 height 39
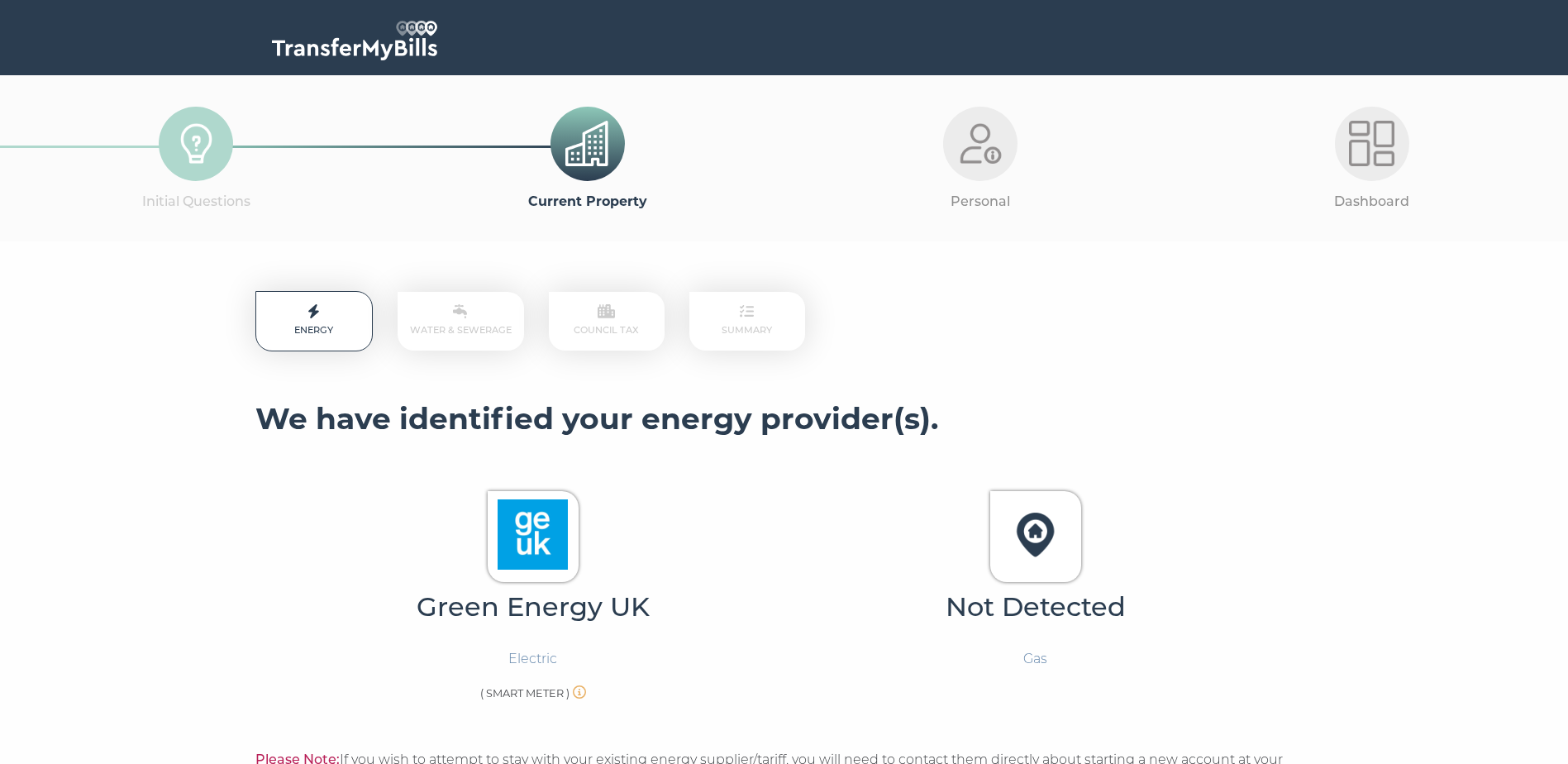
click at [374, 47] on img at bounding box center [355, 41] width 166 height 40
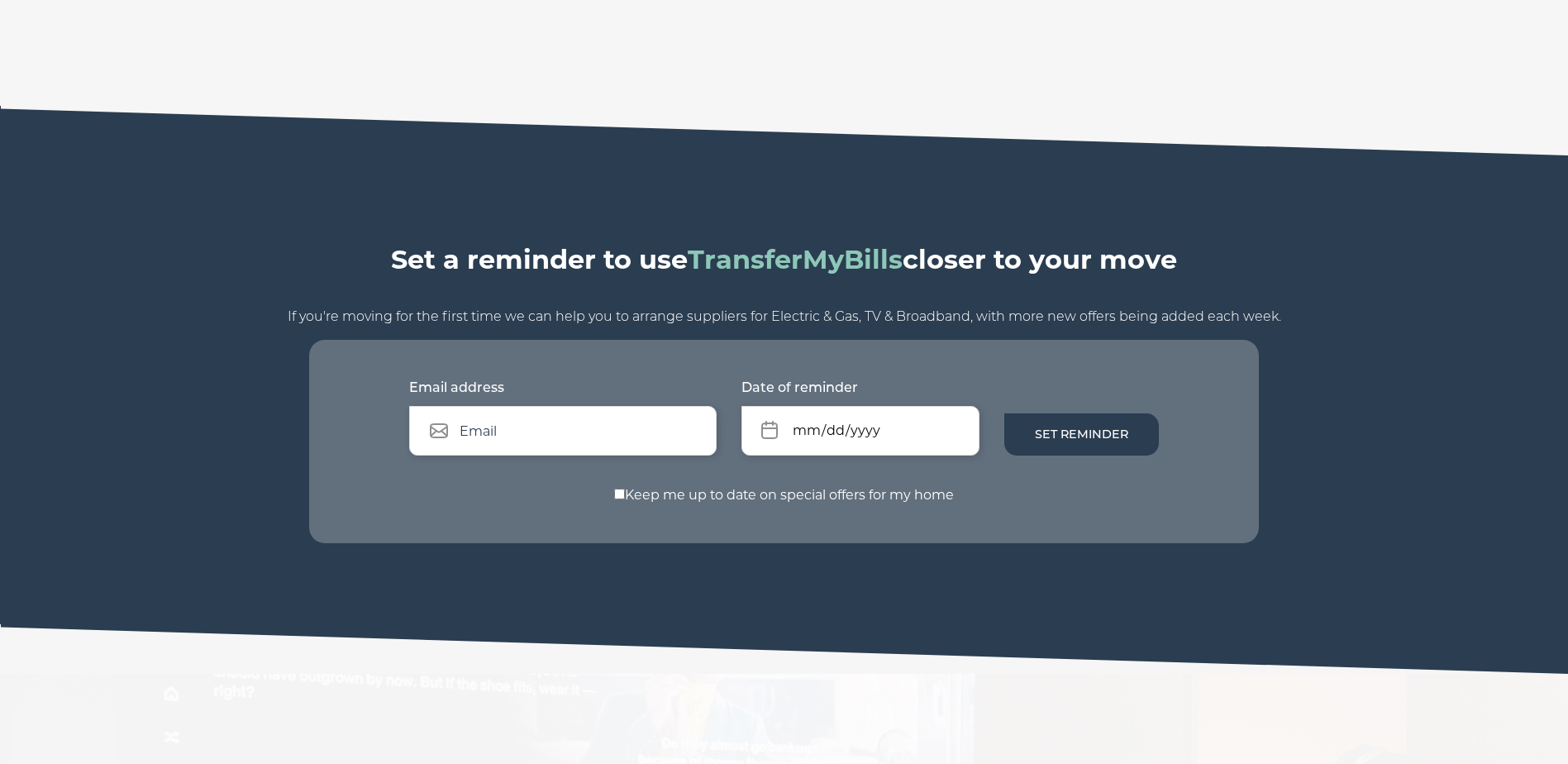
scroll to position [1735, 0]
